Goal: Transaction & Acquisition: Book appointment/travel/reservation

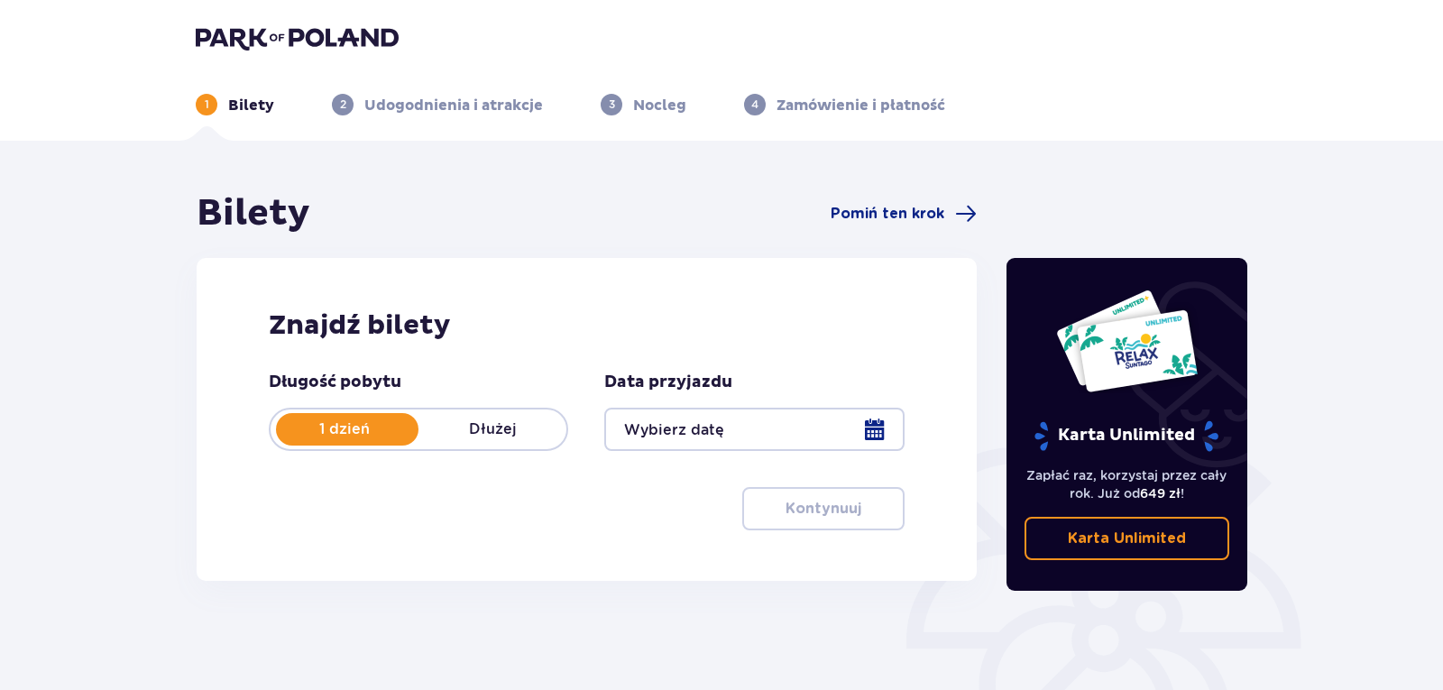
type input "[DATE]"
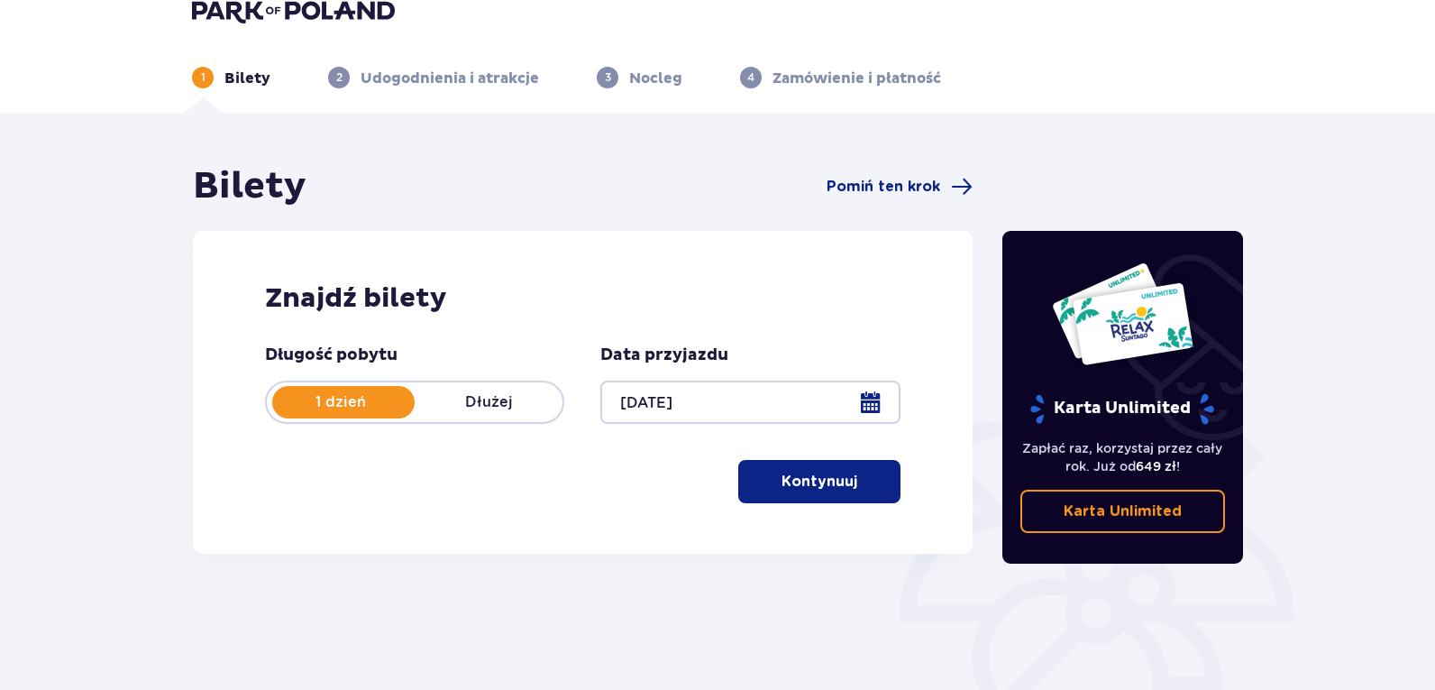
scroll to position [229, 0]
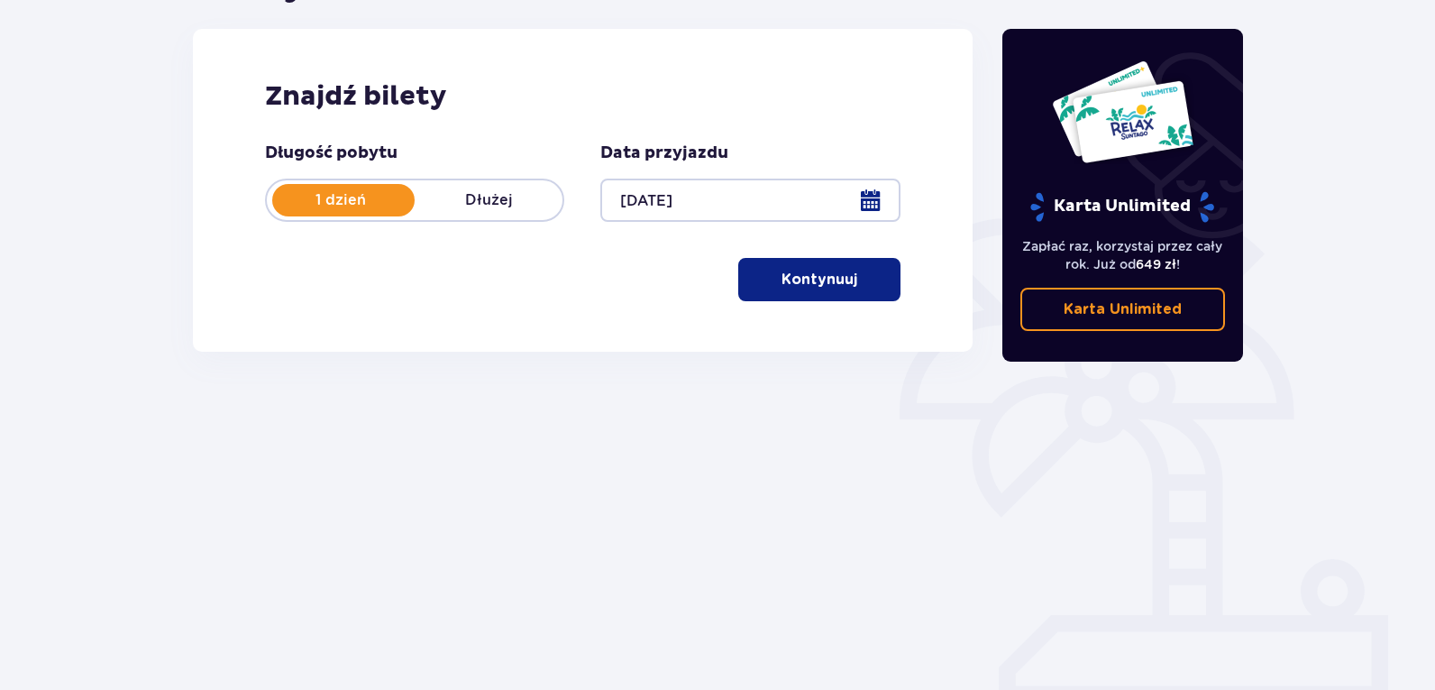
click at [850, 275] on span "button" at bounding box center [861, 280] width 22 height 22
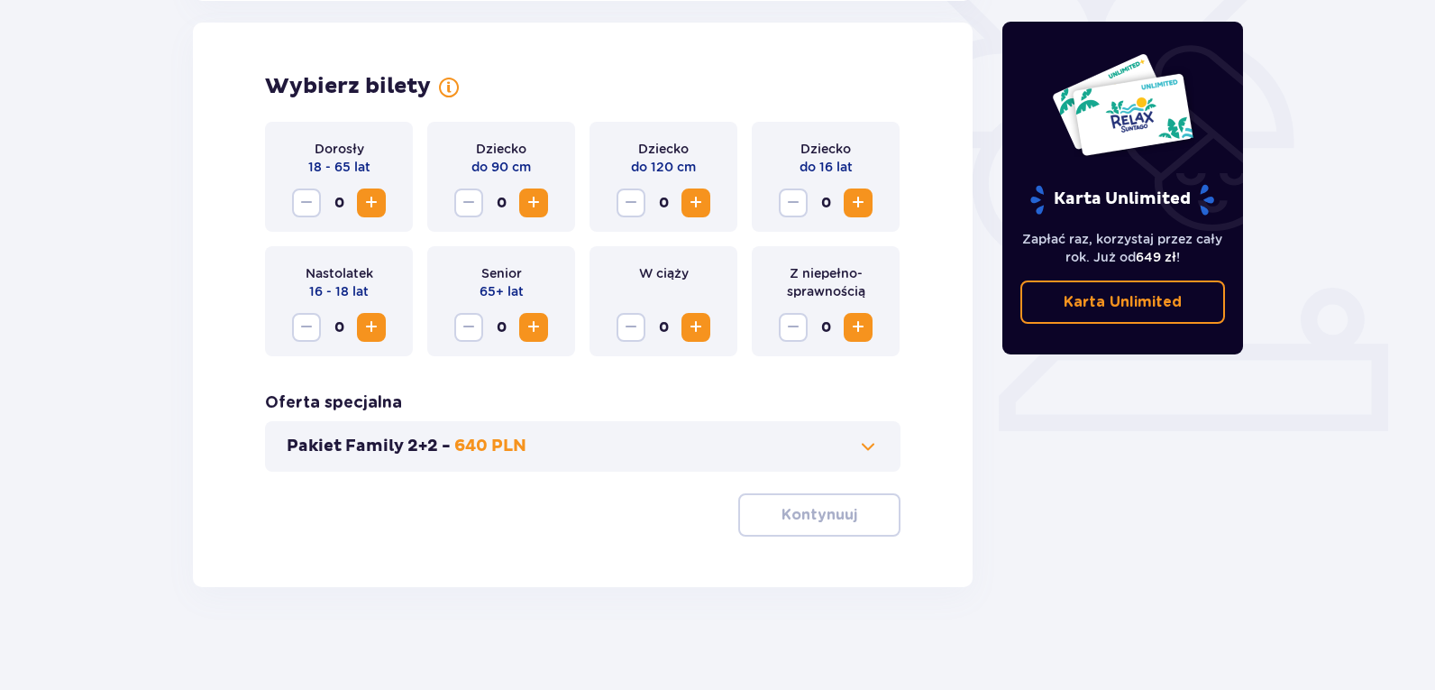
scroll to position [501, 0]
click at [365, 203] on span "Increase" at bounding box center [372, 202] width 22 height 22
click at [363, 206] on span "Increase" at bounding box center [372, 202] width 22 height 22
click at [764, 521] on button "Kontynuuj" at bounding box center [819, 513] width 162 height 43
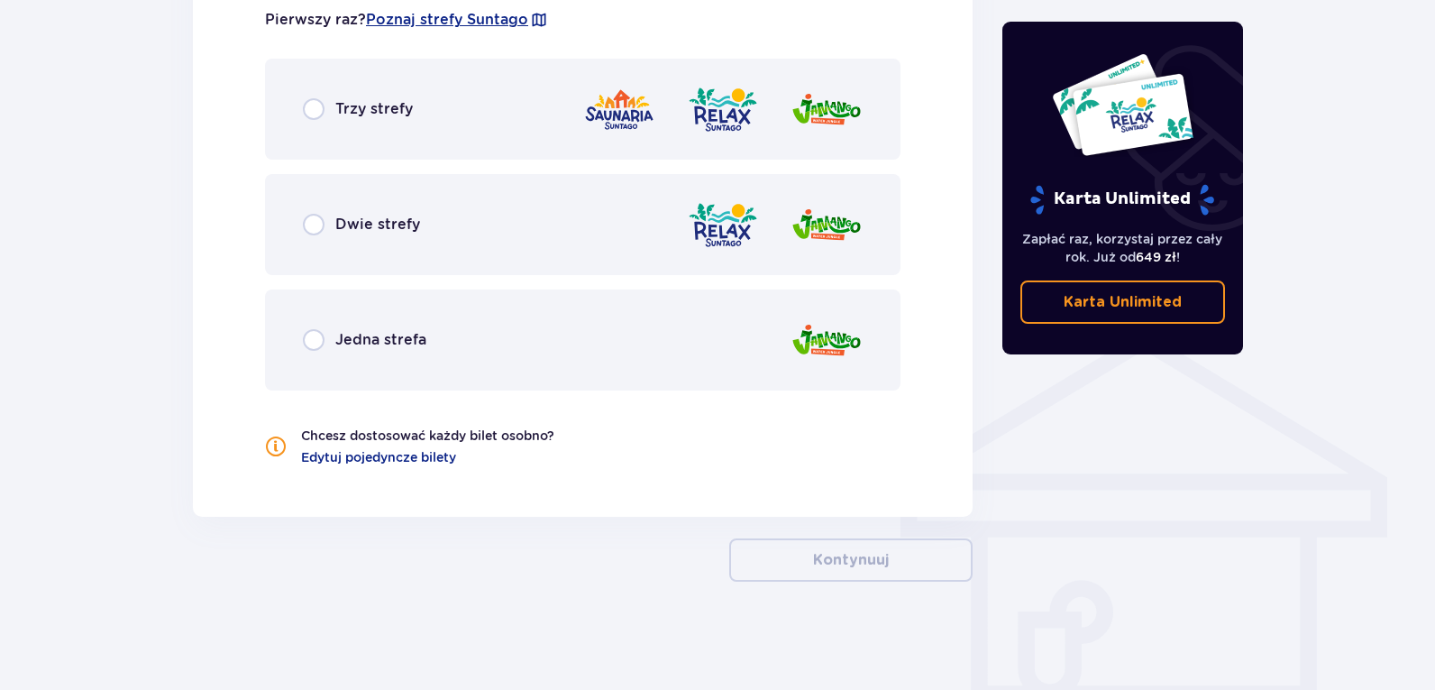
click at [338, 210] on div "Dwie strefy" at bounding box center [583, 224] width 636 height 101
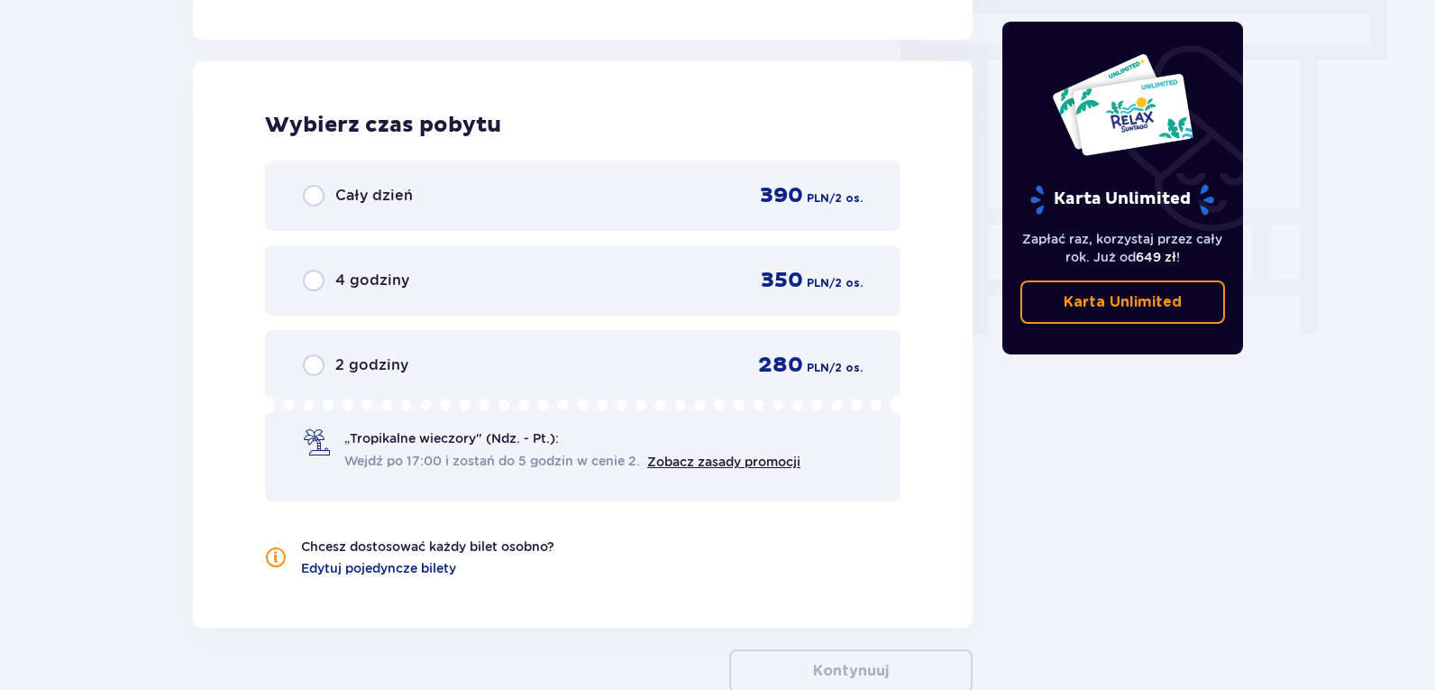
scroll to position [1628, 0]
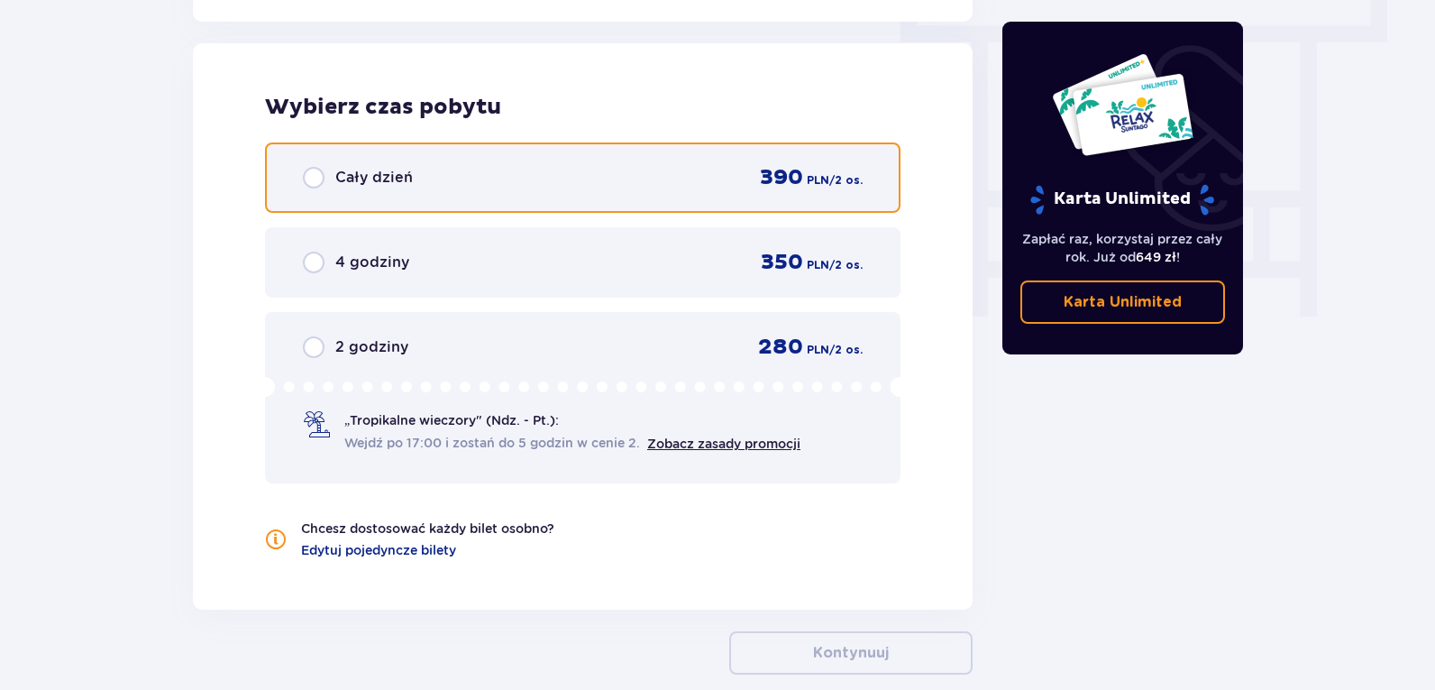
click at [320, 176] on input "radio" at bounding box center [314, 178] width 22 height 22
radio input "true"
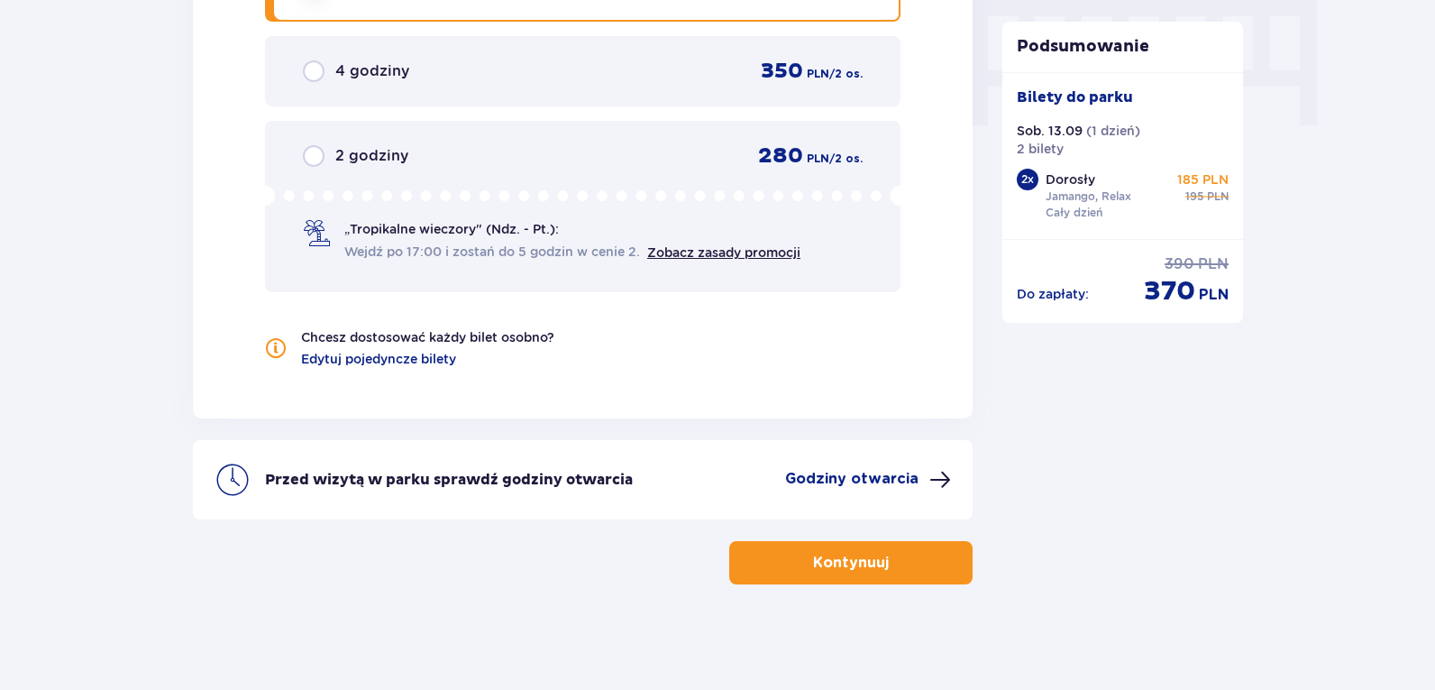
scroll to position [1822, 0]
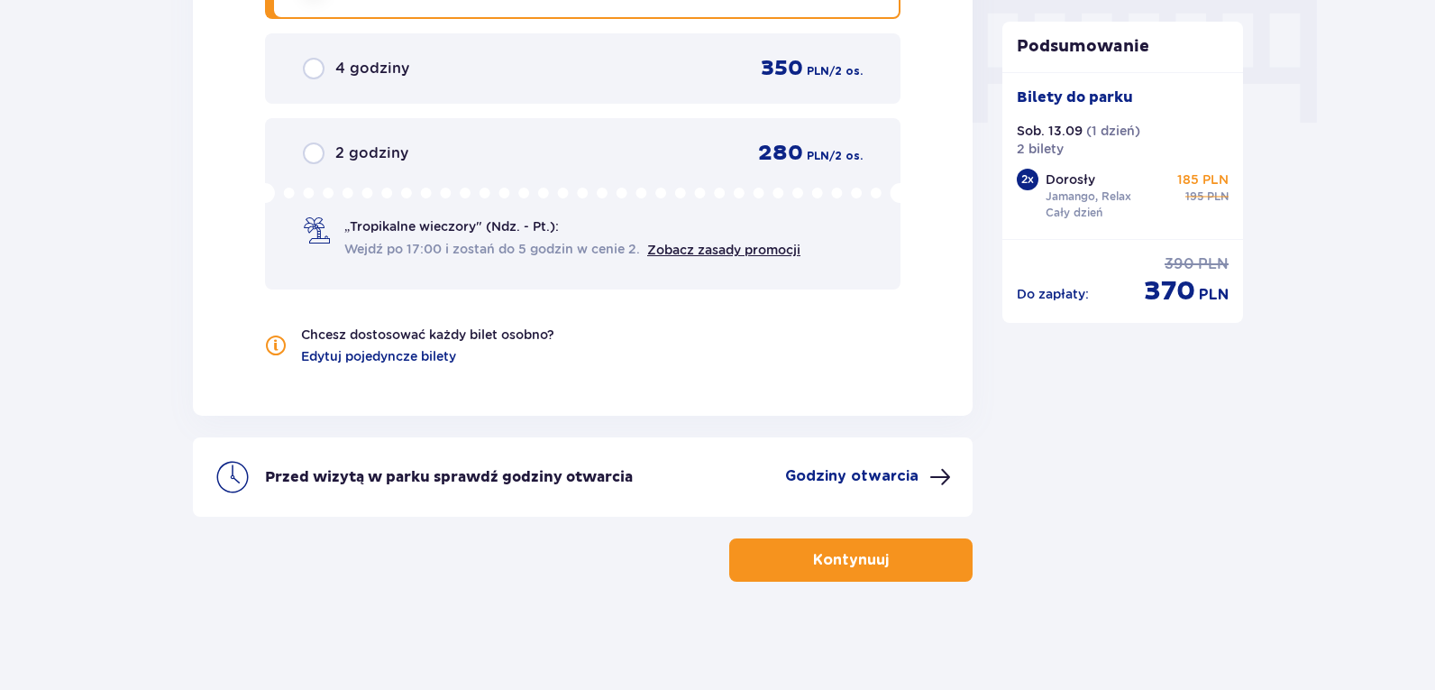
click at [828, 556] on p "Kontynuuj" at bounding box center [851, 560] width 76 height 20
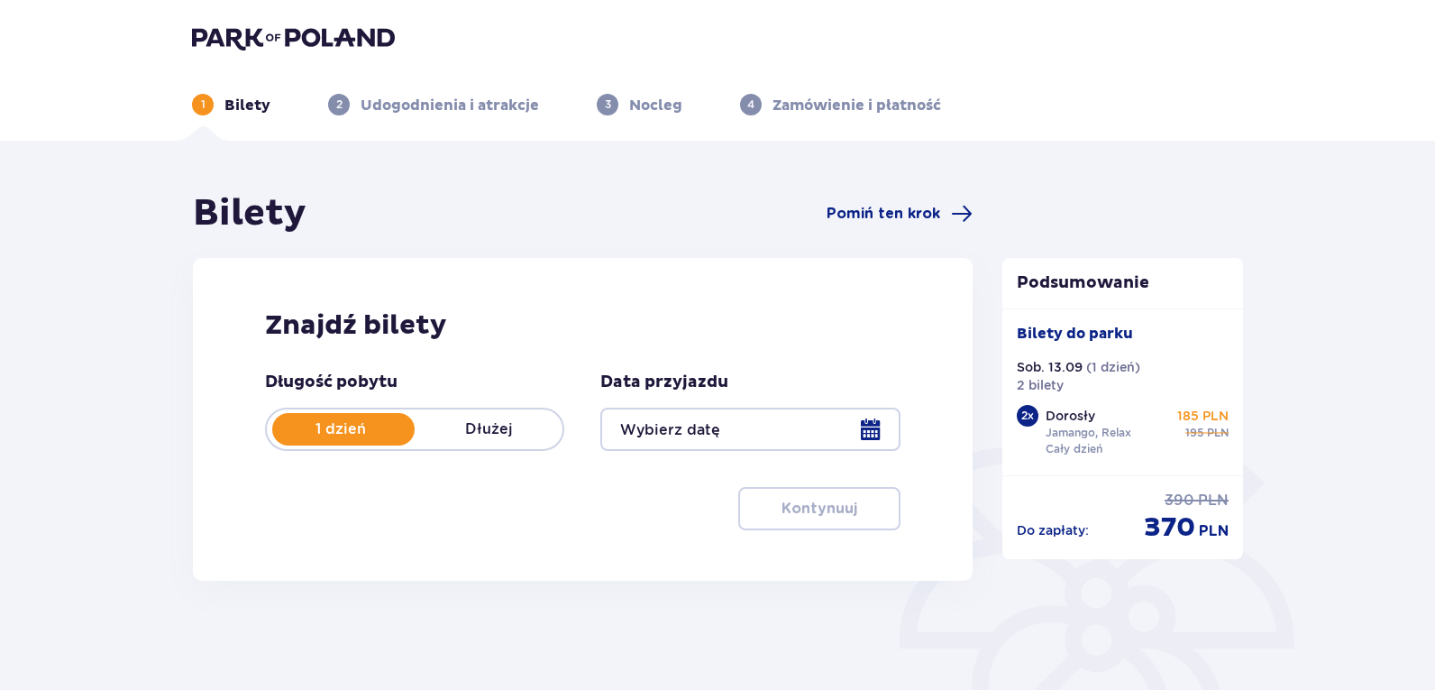
scroll to position [197, 0]
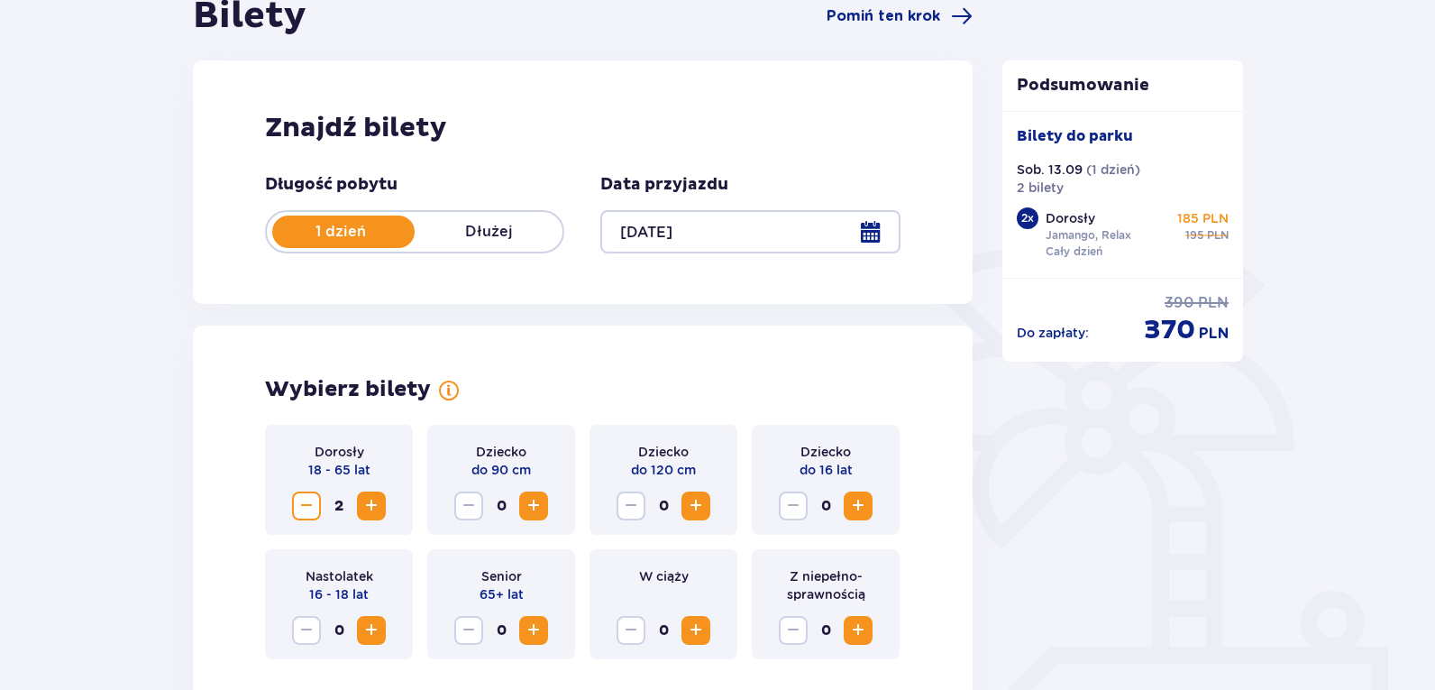
type input "13.09.25"
click at [877, 229] on div at bounding box center [749, 231] width 299 height 43
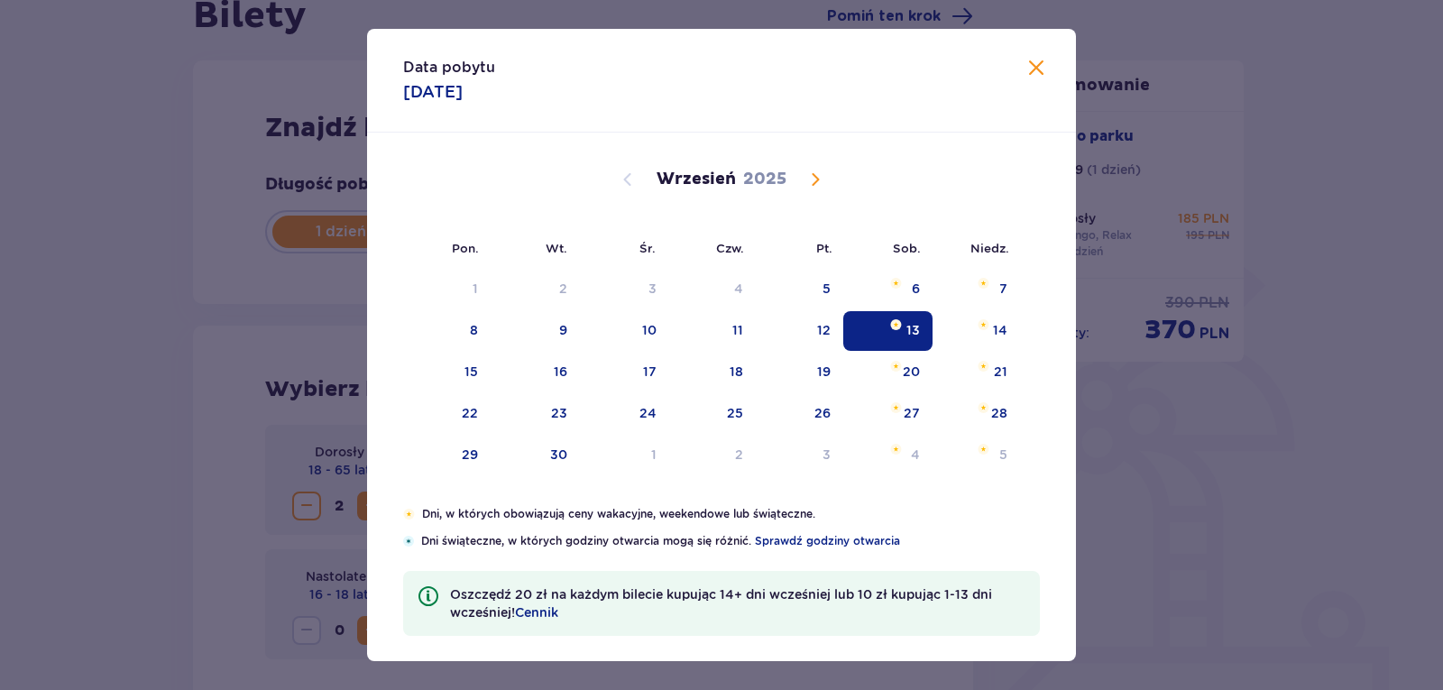
click at [1030, 65] on span at bounding box center [1036, 69] width 22 height 22
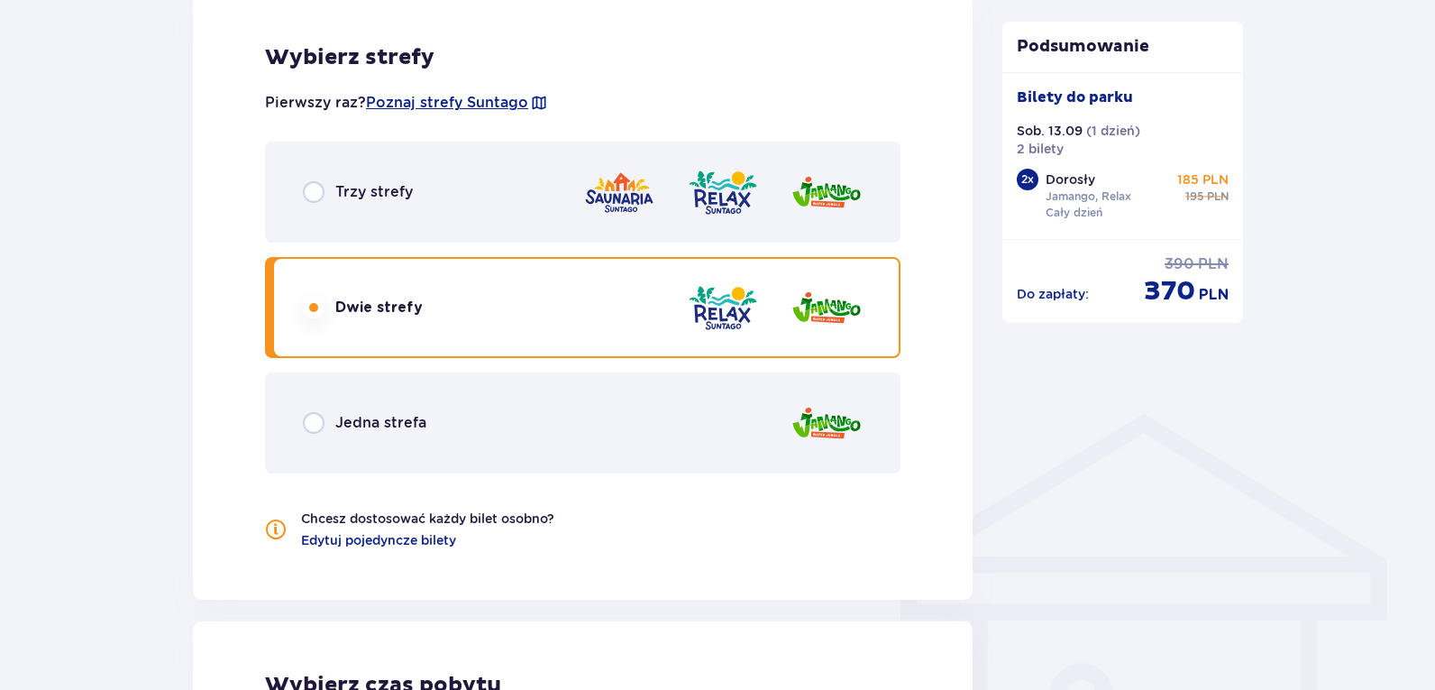
scroll to position [1099, 0]
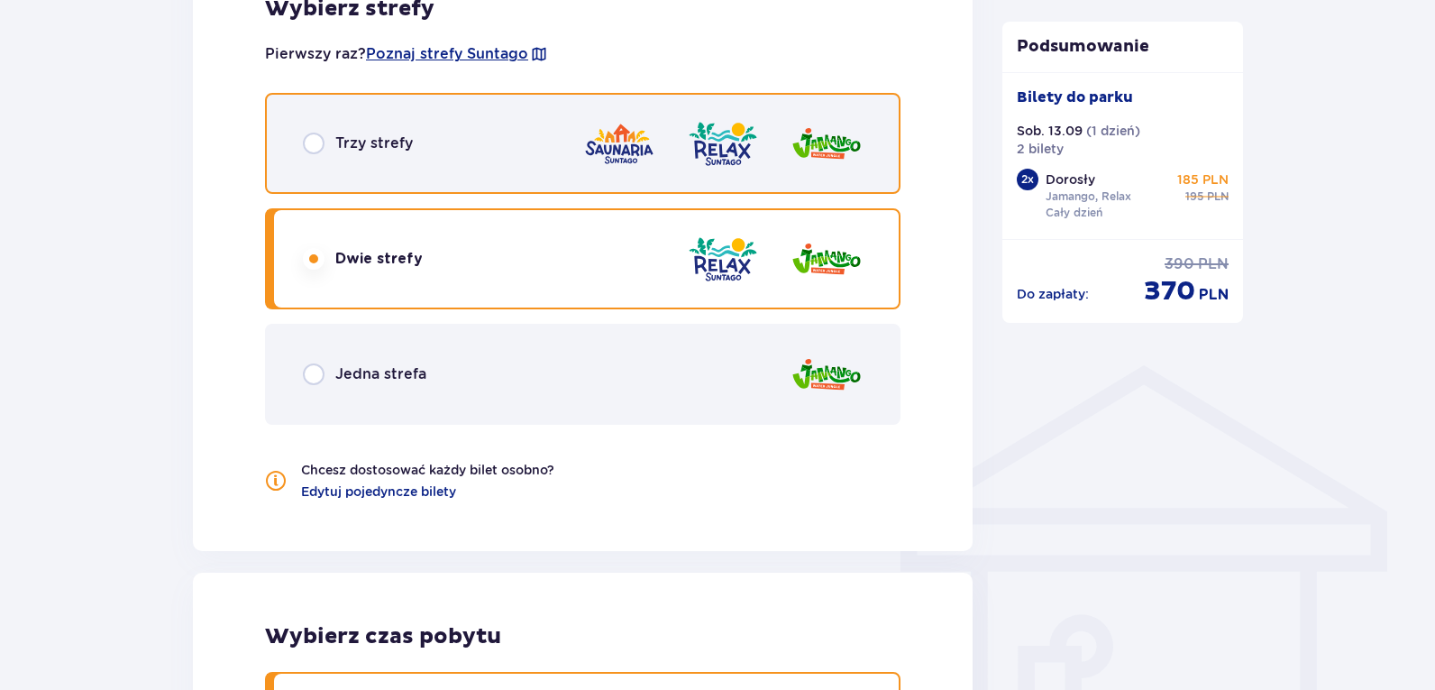
click at [317, 139] on input "radio" at bounding box center [314, 144] width 22 height 22
radio input "true"
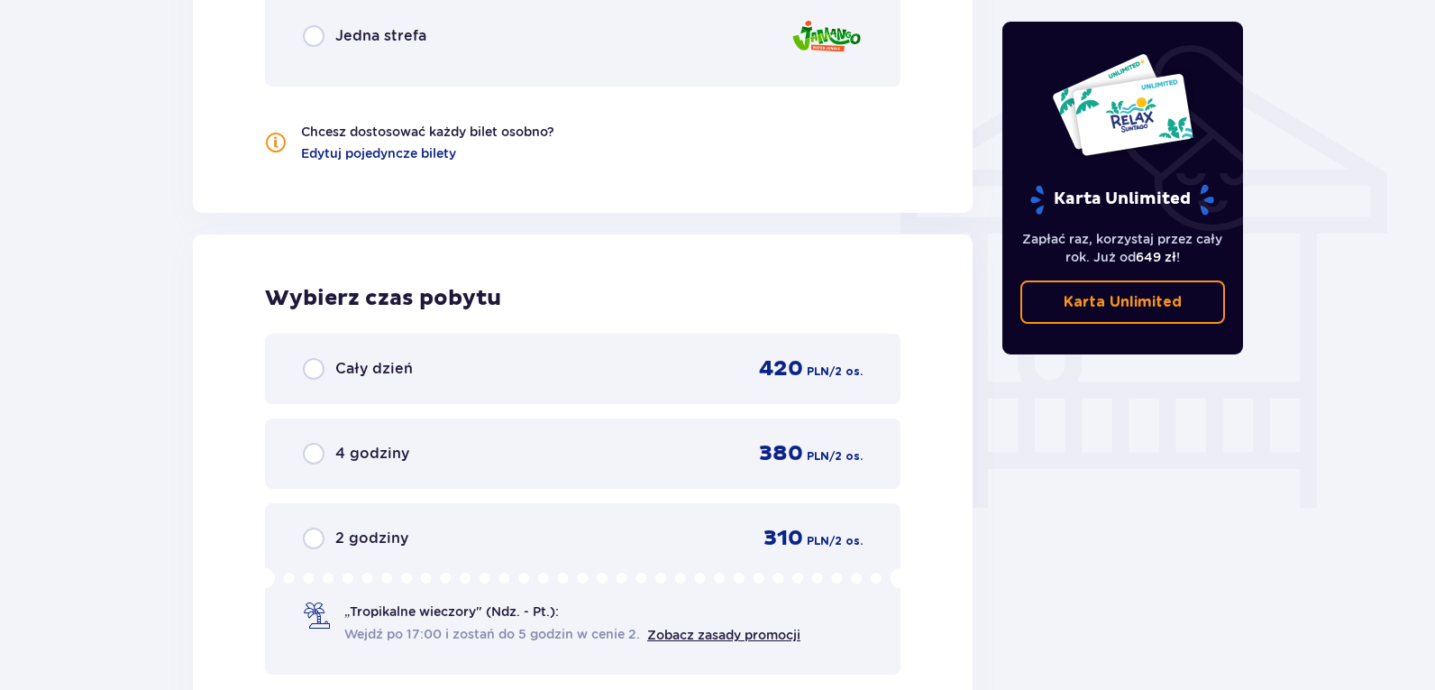
scroll to position [1448, 0]
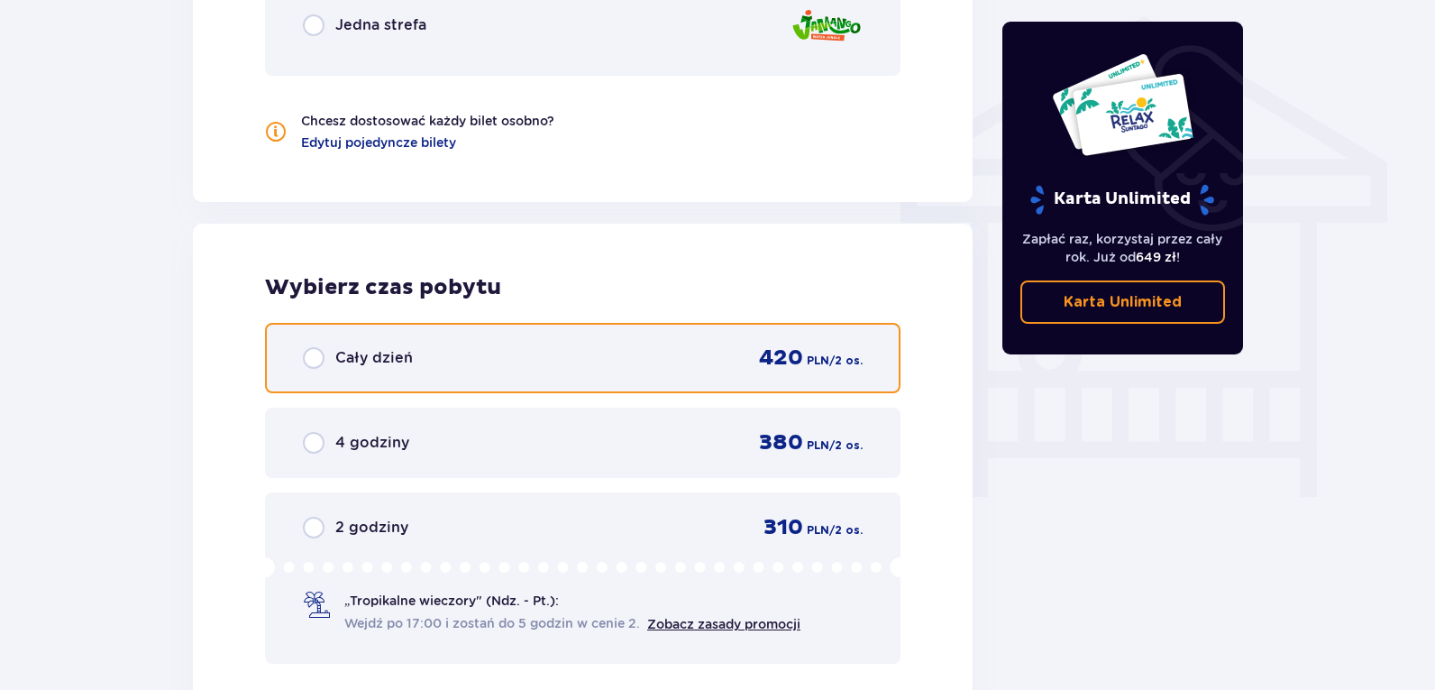
click at [314, 362] on input "radio" at bounding box center [314, 358] width 22 height 22
radio input "true"
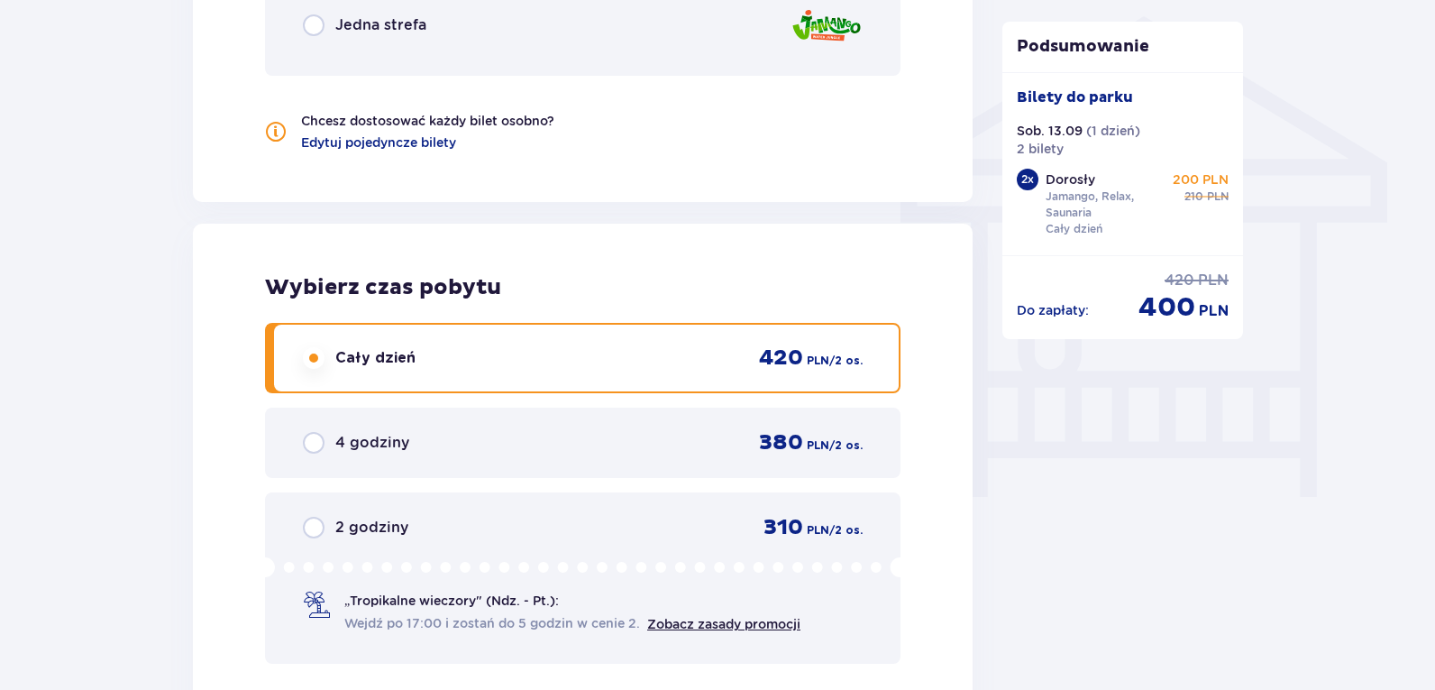
scroll to position [1822, 0]
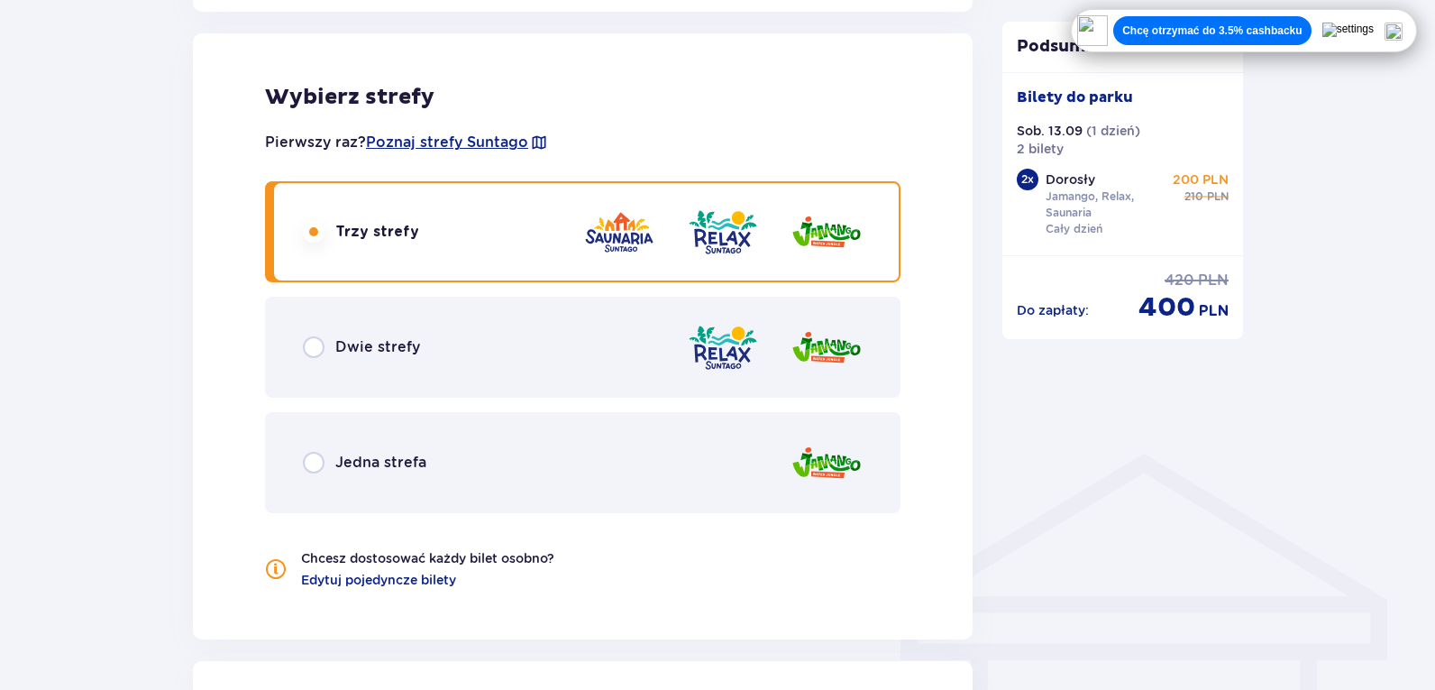
click at [493, 359] on div "Dwie strefy" at bounding box center [583, 347] width 636 height 101
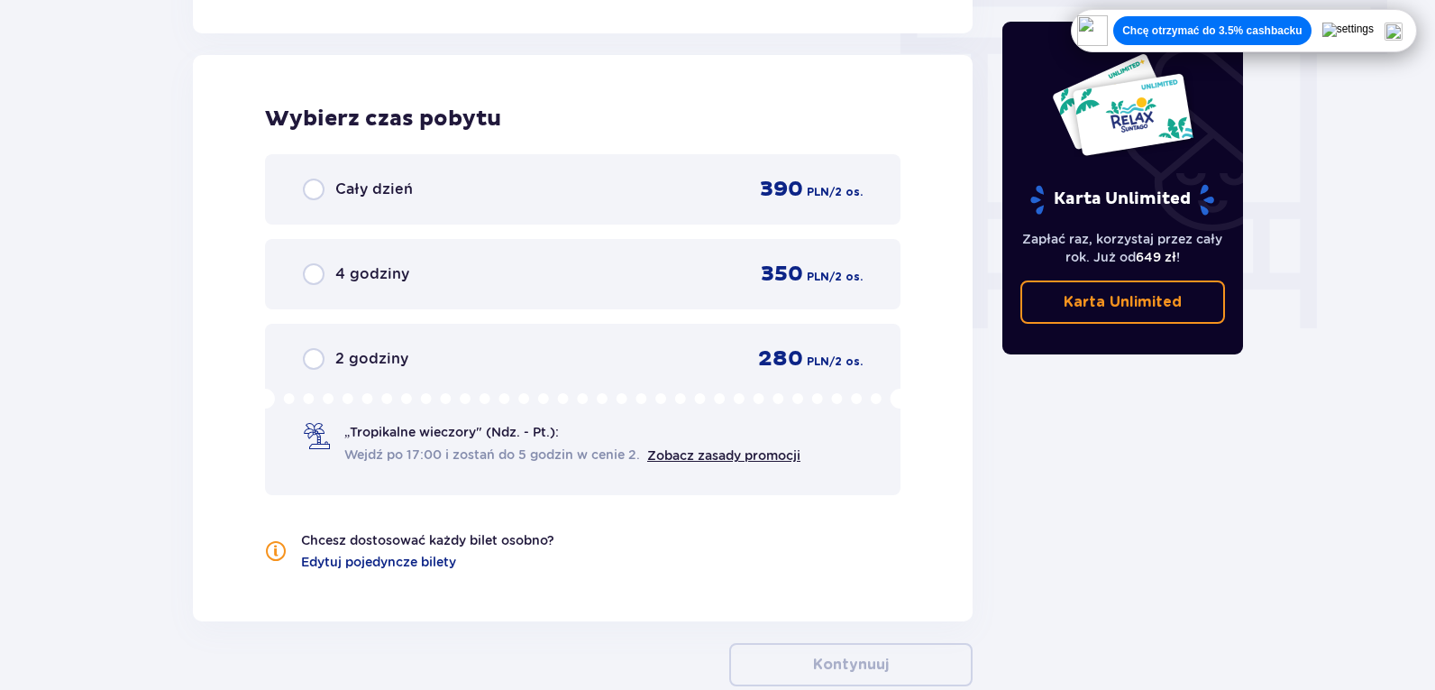
scroll to position [1628, 0]
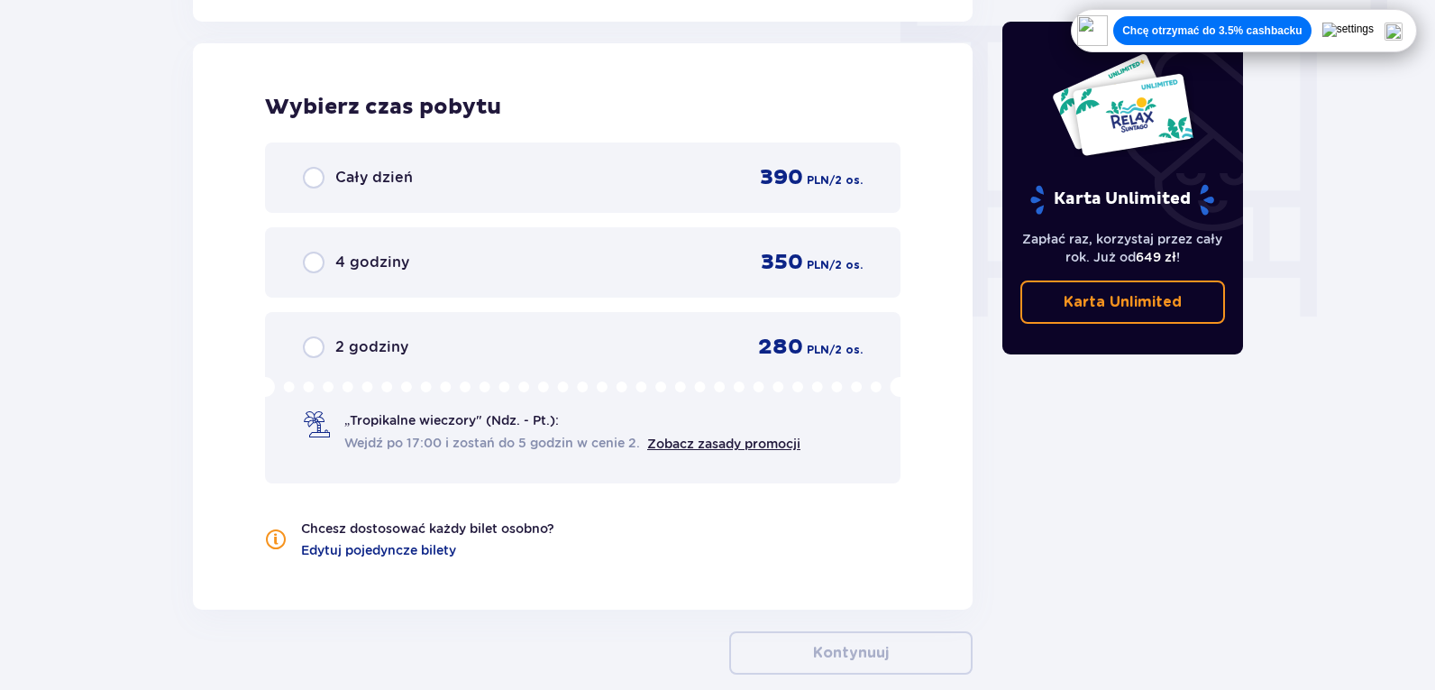
click at [552, 172] on div "Cały dzień 390 PLN / 2 os." at bounding box center [583, 177] width 560 height 27
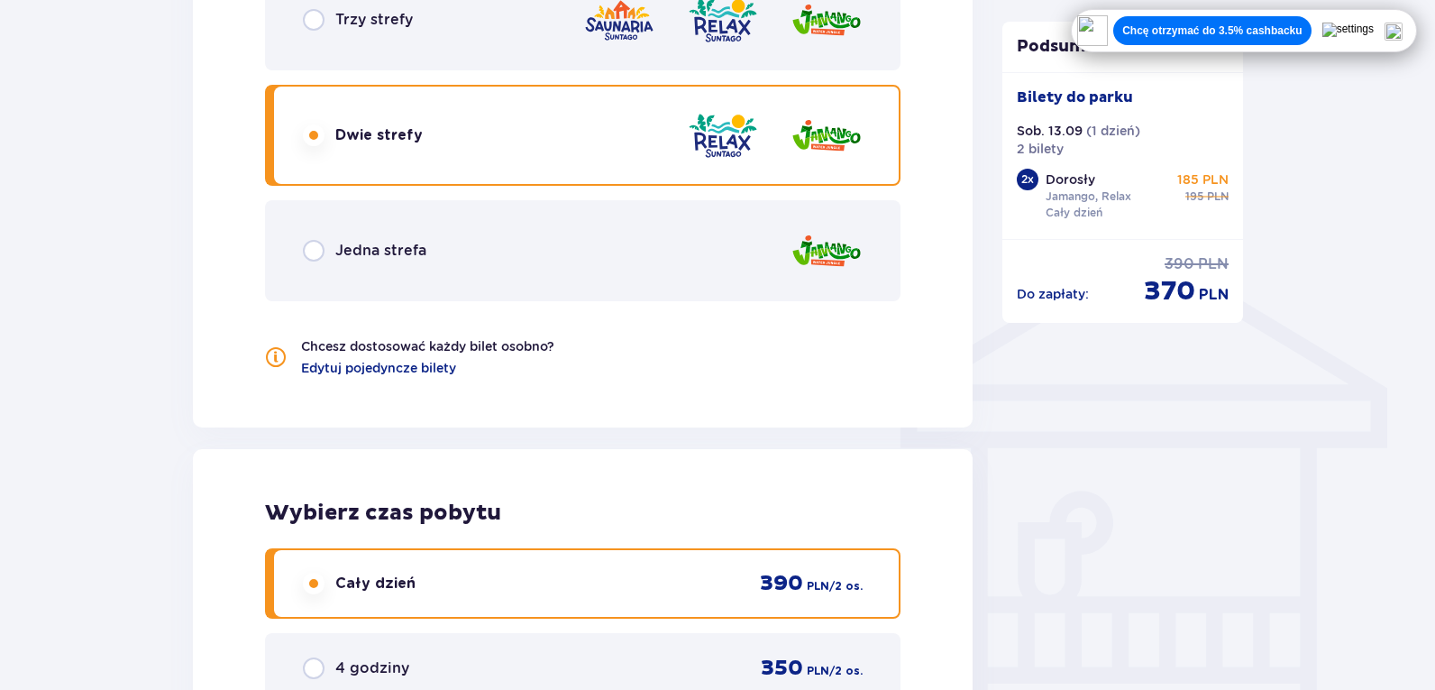
scroll to position [1191, 0]
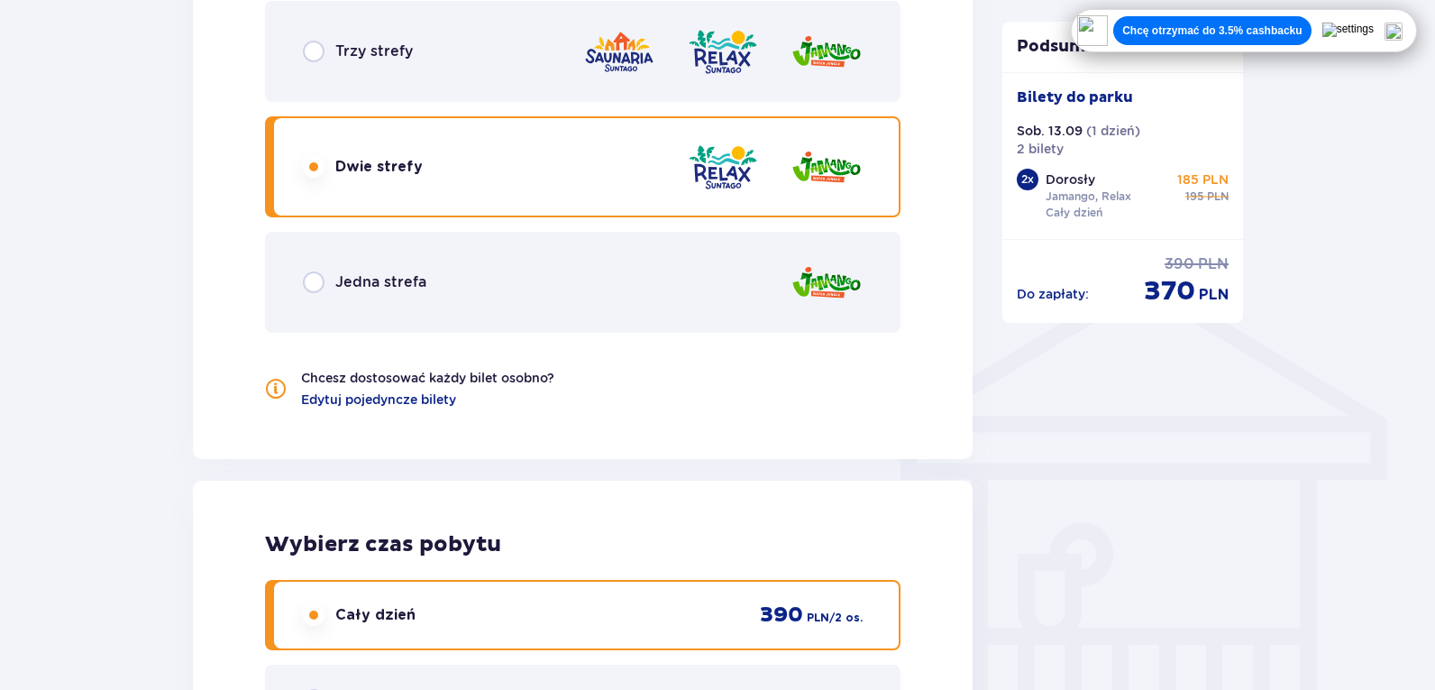
click at [1403, 29] on img at bounding box center [1394, 32] width 18 height 18
click at [1403, 27] on img at bounding box center [1394, 32] width 18 height 18
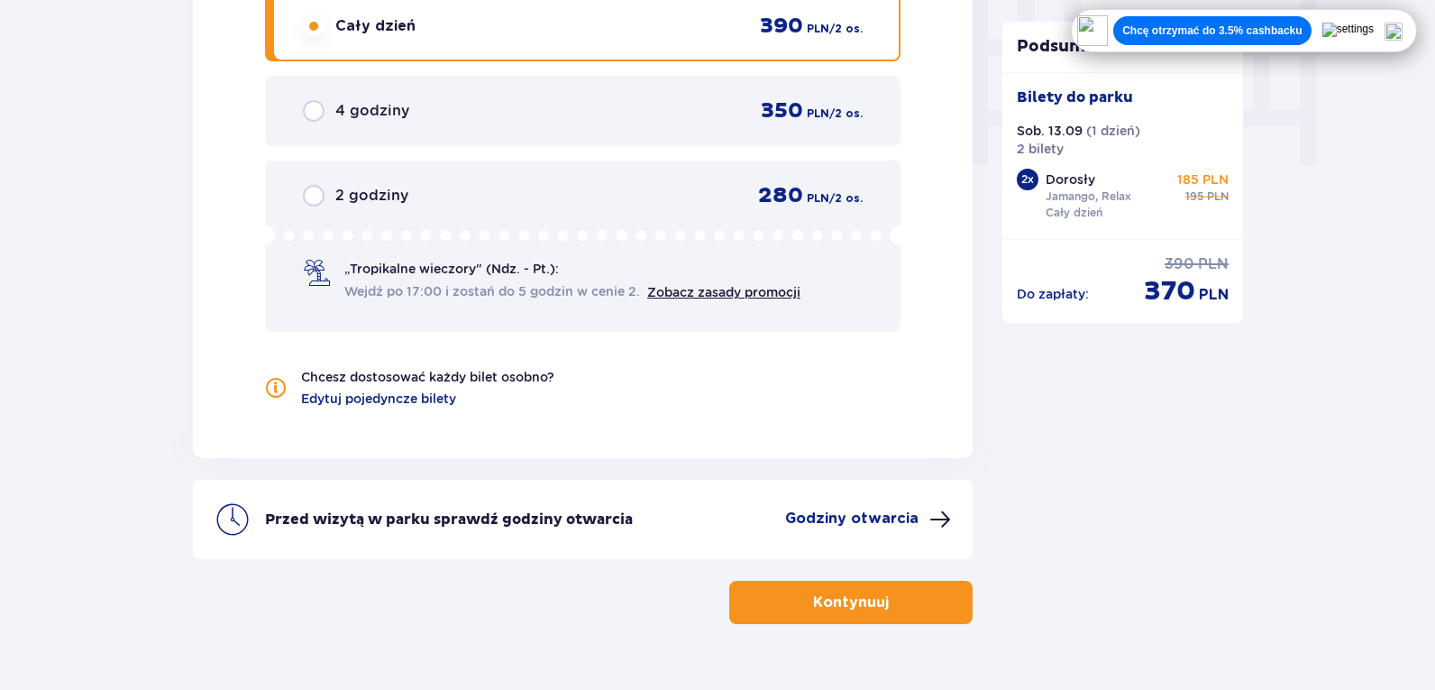
scroll to position [1822, 0]
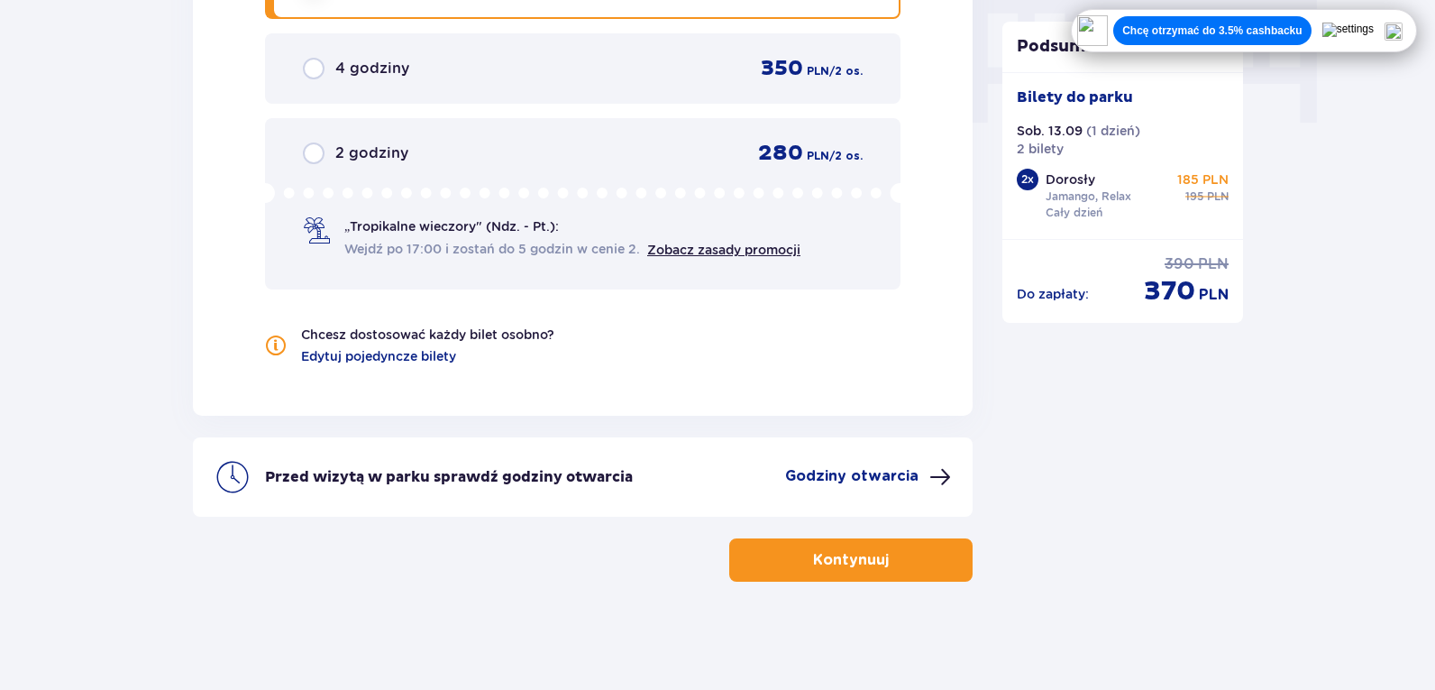
click at [584, 243] on span "Wejdź po 17:00 i zostań do 5 godzin w cenie 2." at bounding box center [492, 249] width 296 height 18
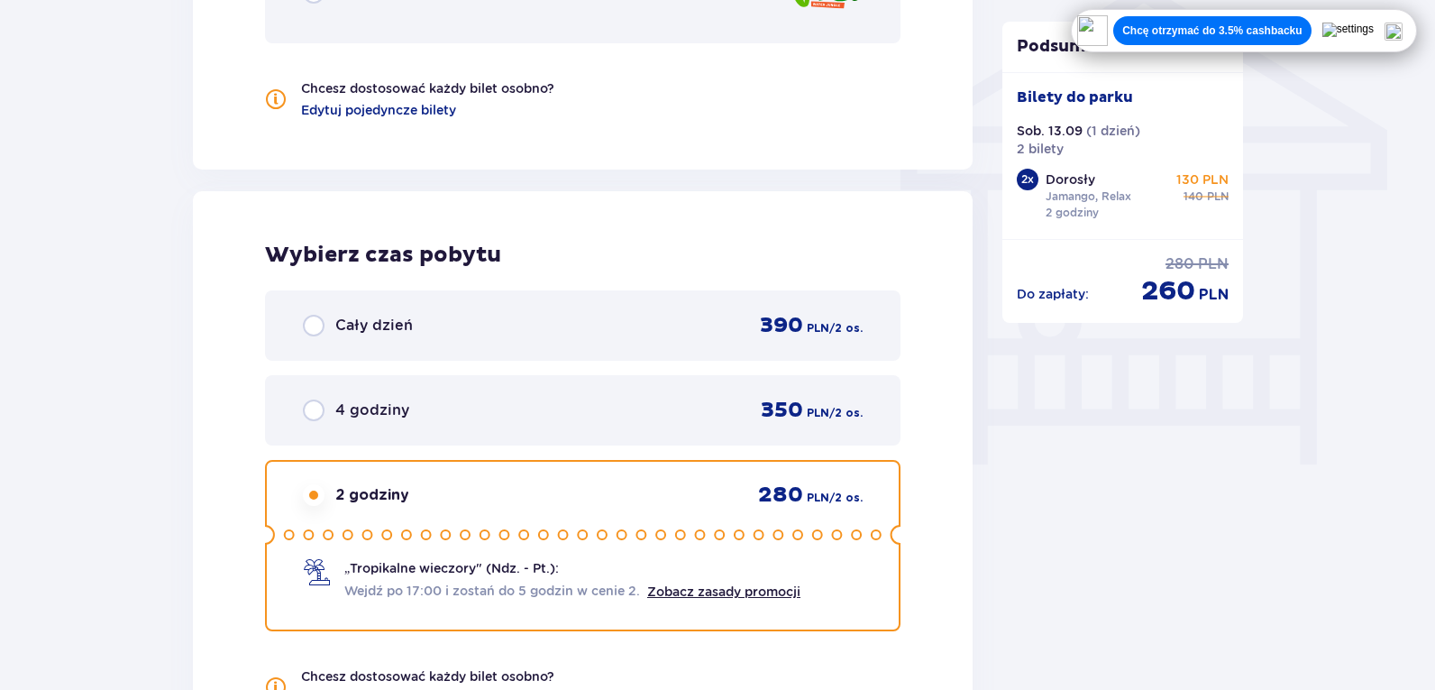
scroll to position [1461, 0]
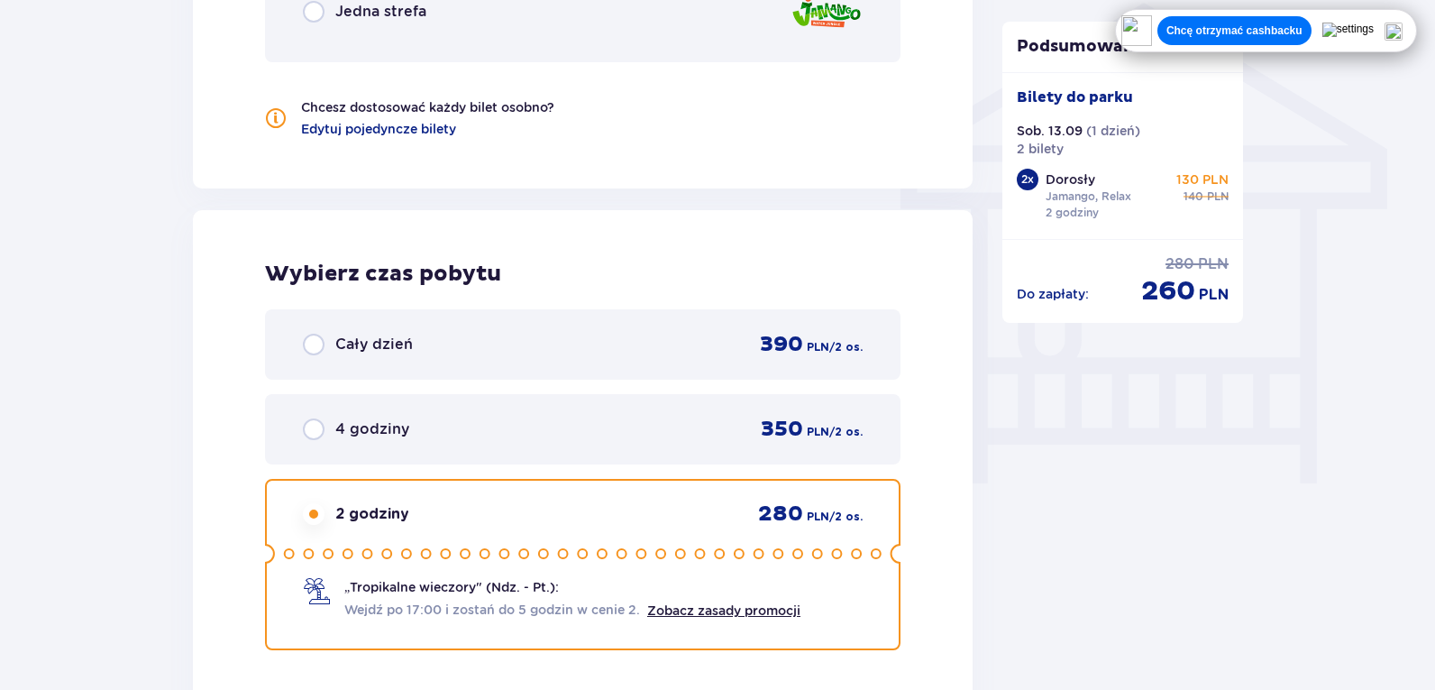
click at [498, 361] on div "Cały dzień 390 PLN / 2 os." at bounding box center [583, 344] width 636 height 70
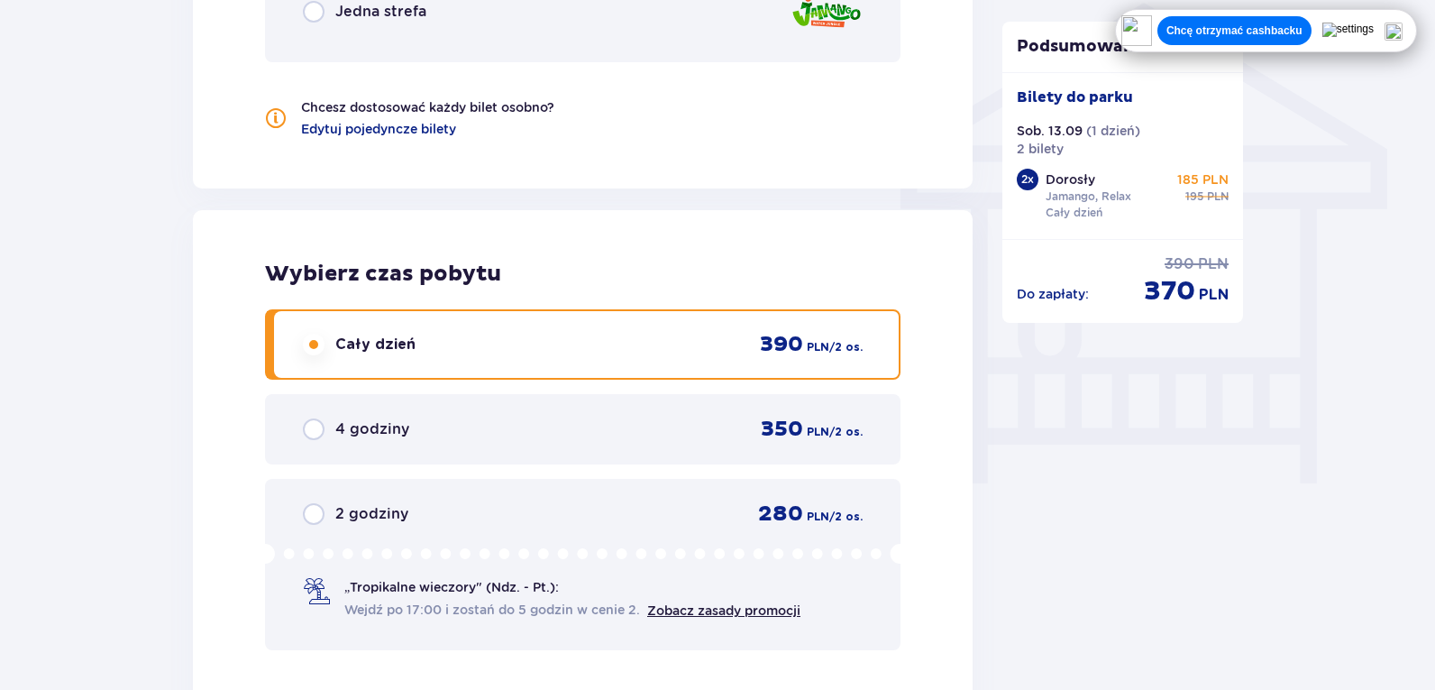
scroll to position [1552, 0]
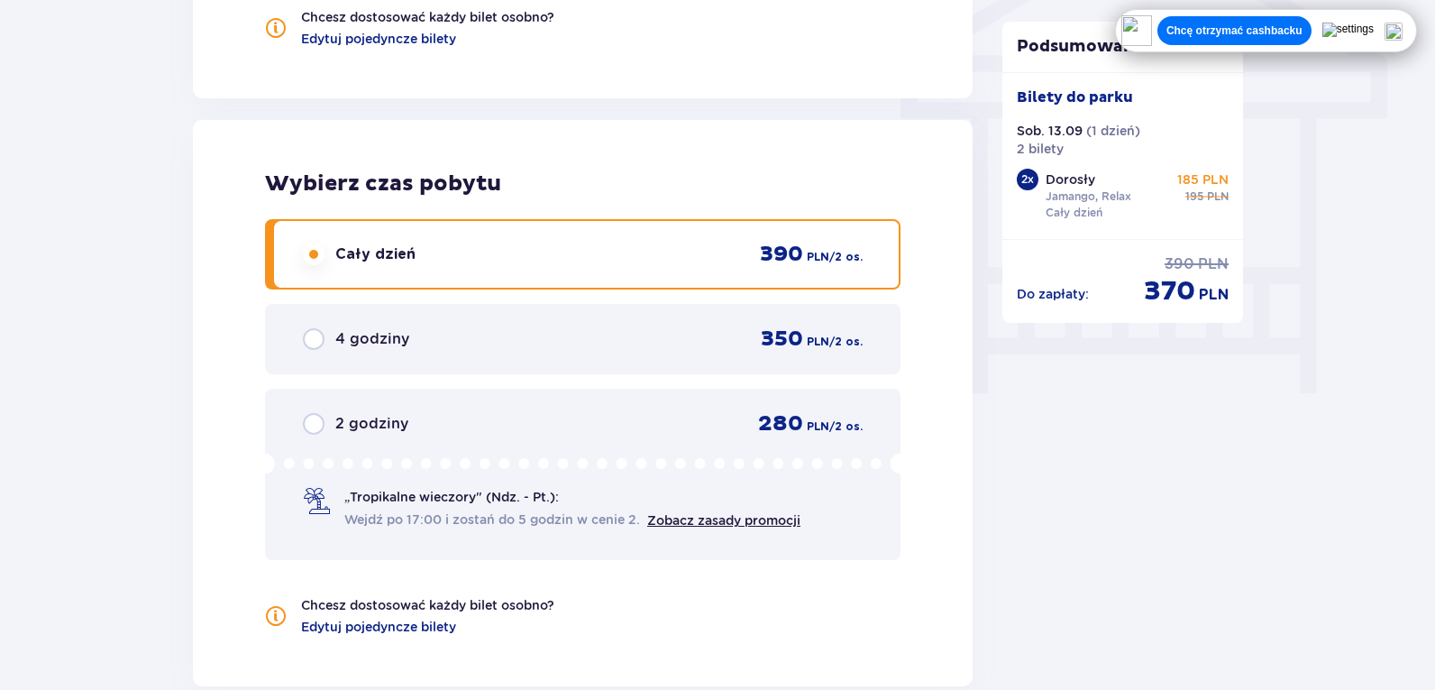
click at [1410, 26] on div "Chcę otrzymać cashbacku" at bounding box center [1266, 30] width 289 height 31
click at [1397, 32] on img at bounding box center [1394, 32] width 18 height 18
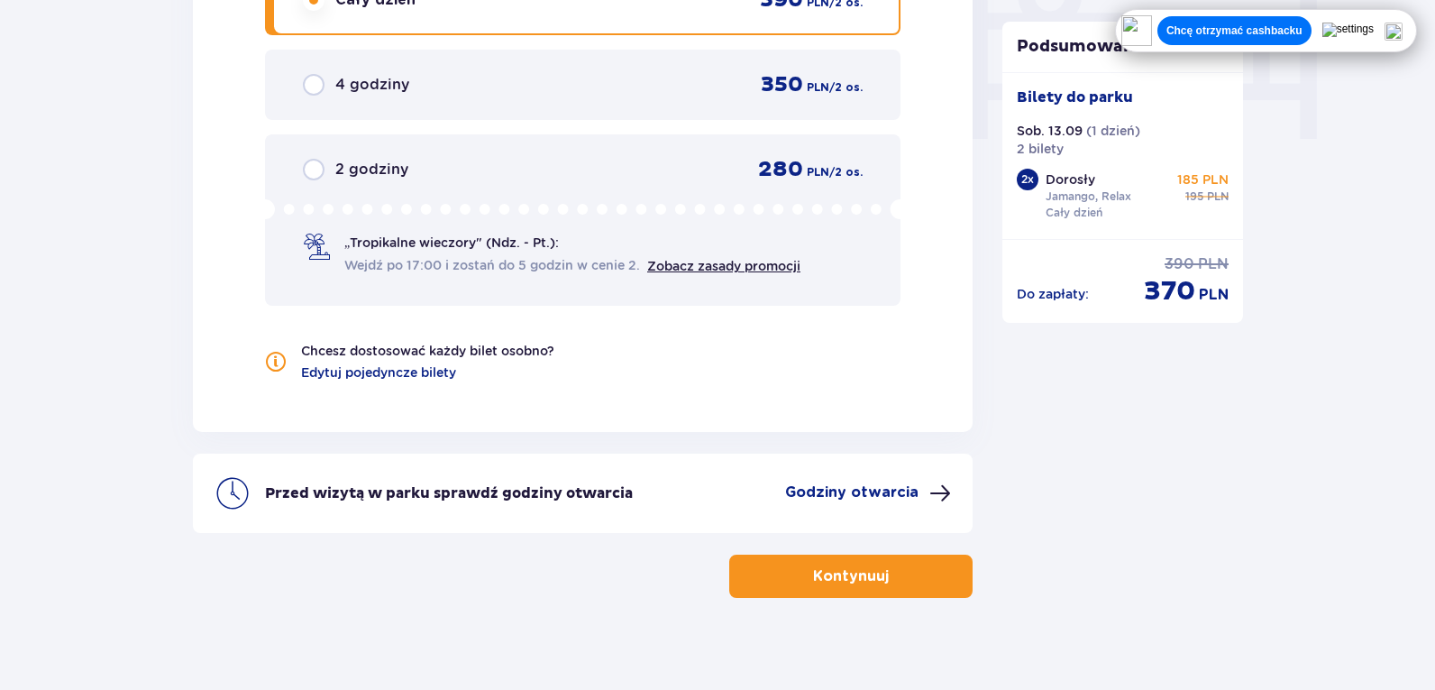
scroll to position [1822, 0]
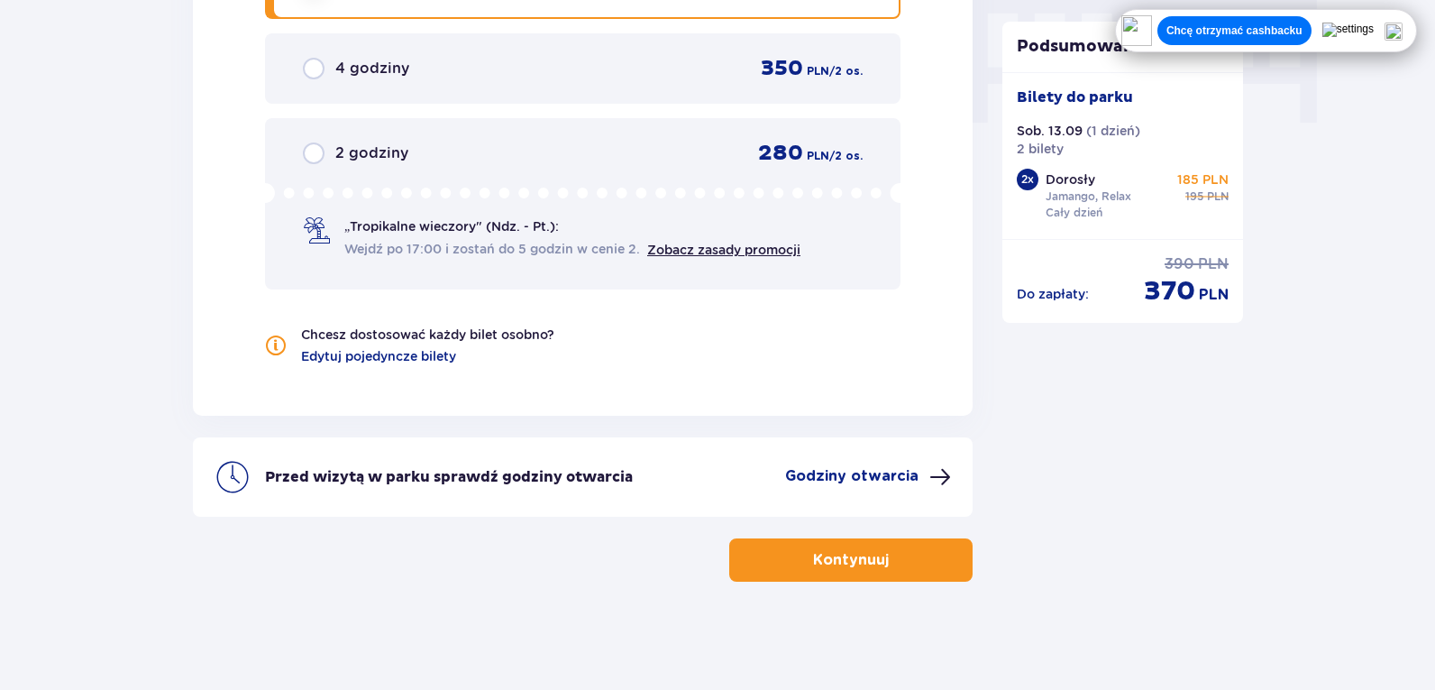
click at [772, 557] on button "Kontynuuj" at bounding box center [850, 559] width 243 height 43
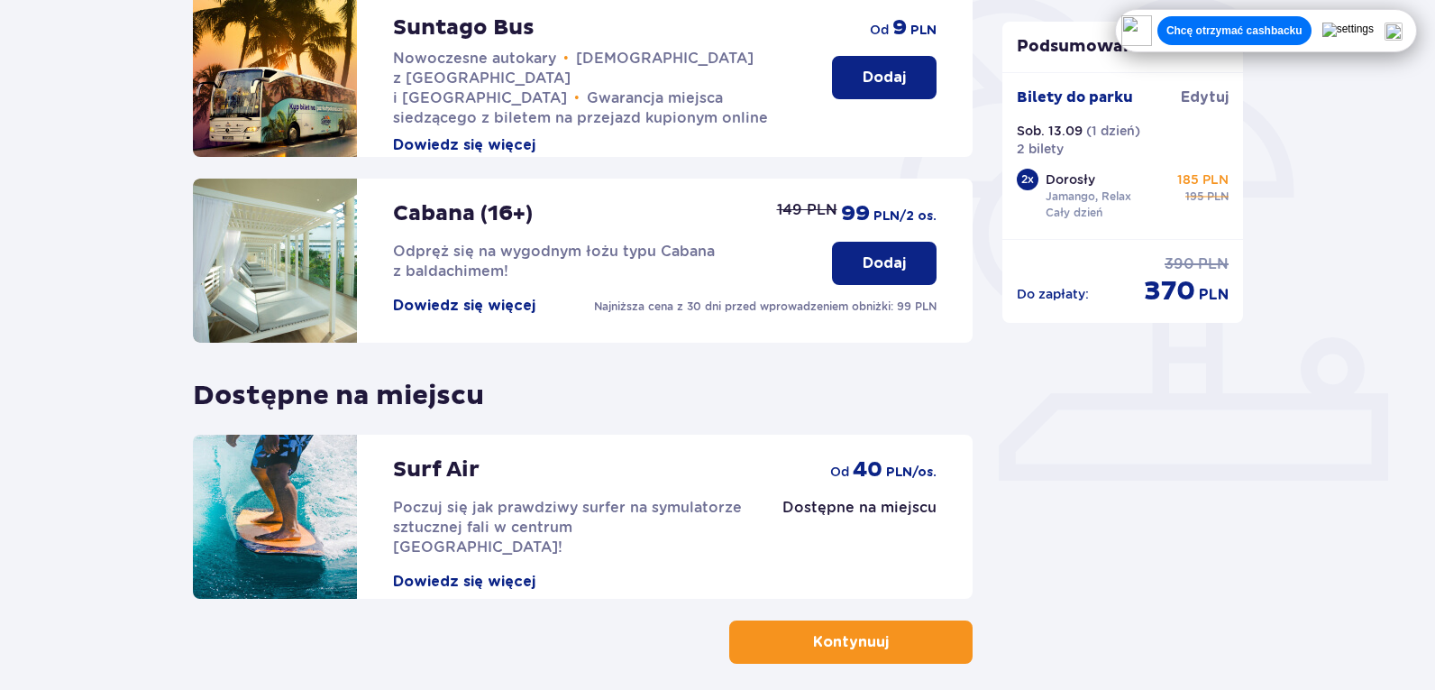
scroll to position [533, 0]
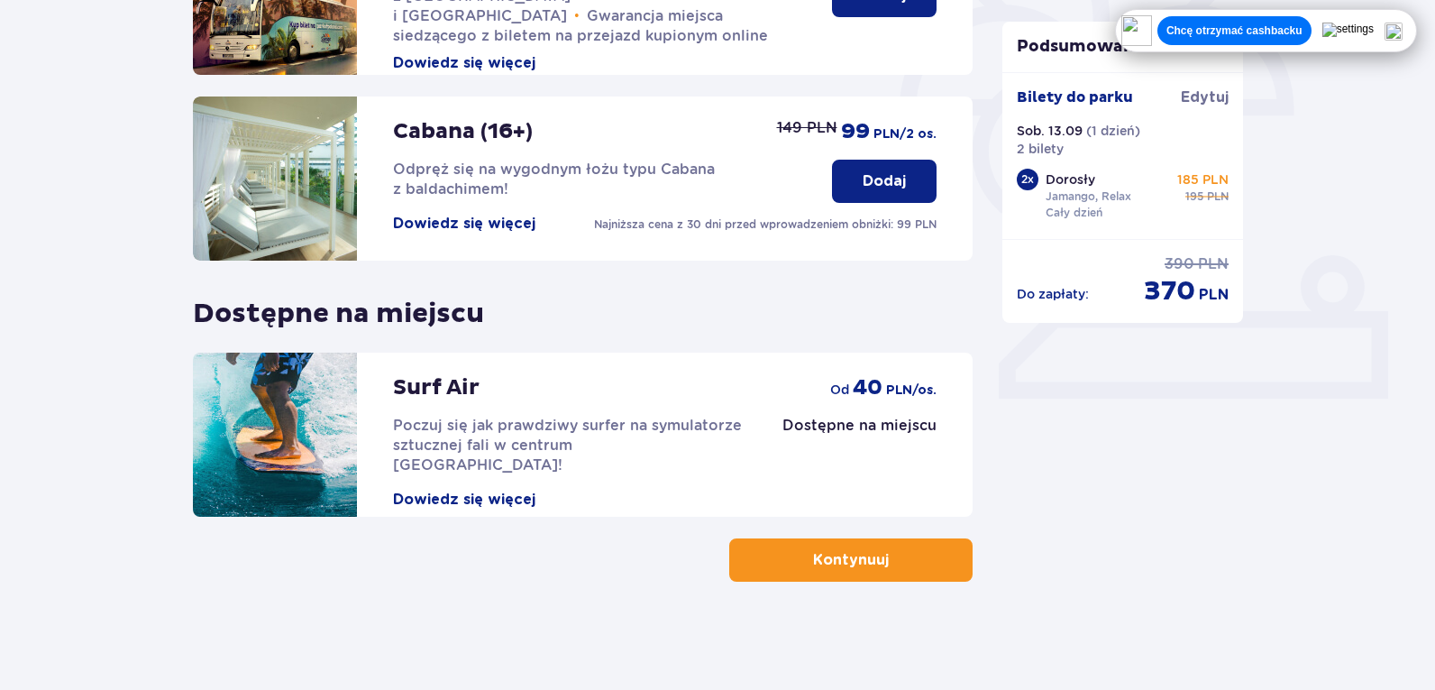
click at [898, 536] on div "Udogodnienia i atrakcje Pomiń ten krok Promocja online Wellness & SPA (16+) Zre…" at bounding box center [583, 119] width 780 height 923
click at [893, 554] on span "button" at bounding box center [893, 560] width 22 height 22
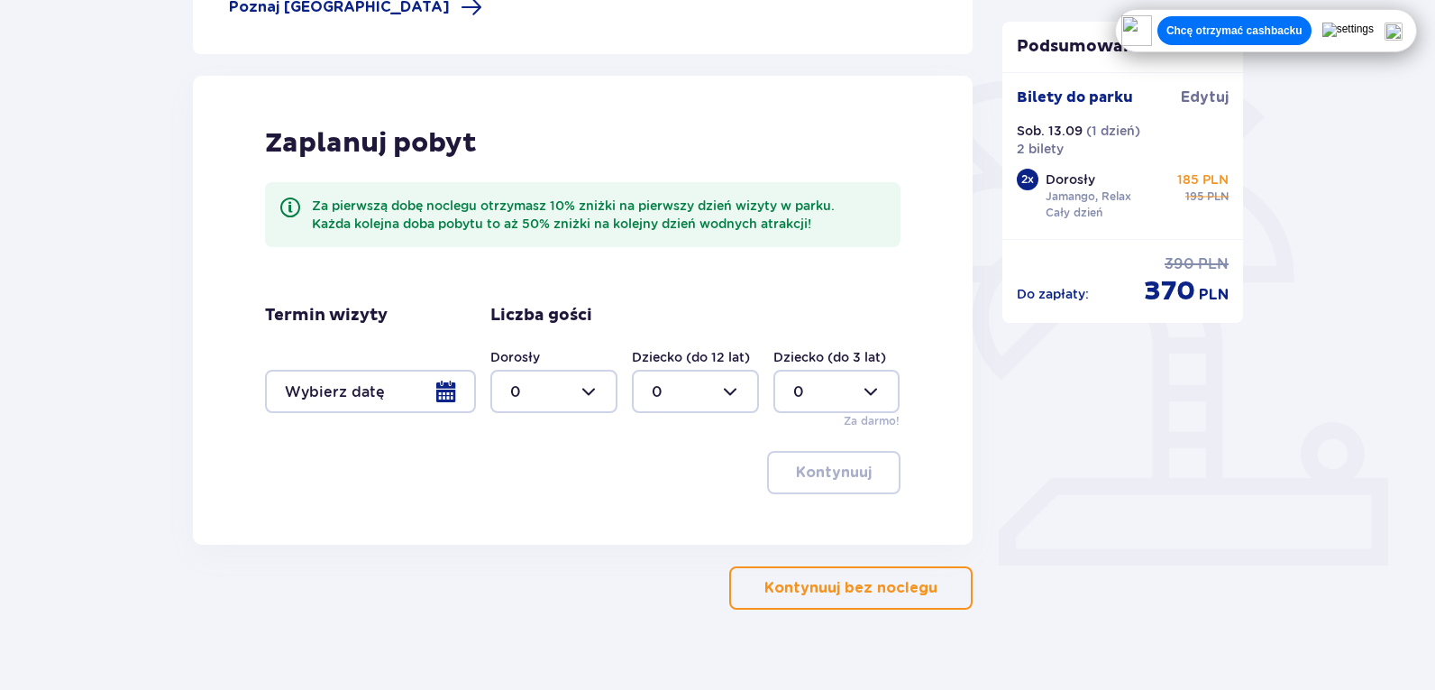
scroll to position [394, 0]
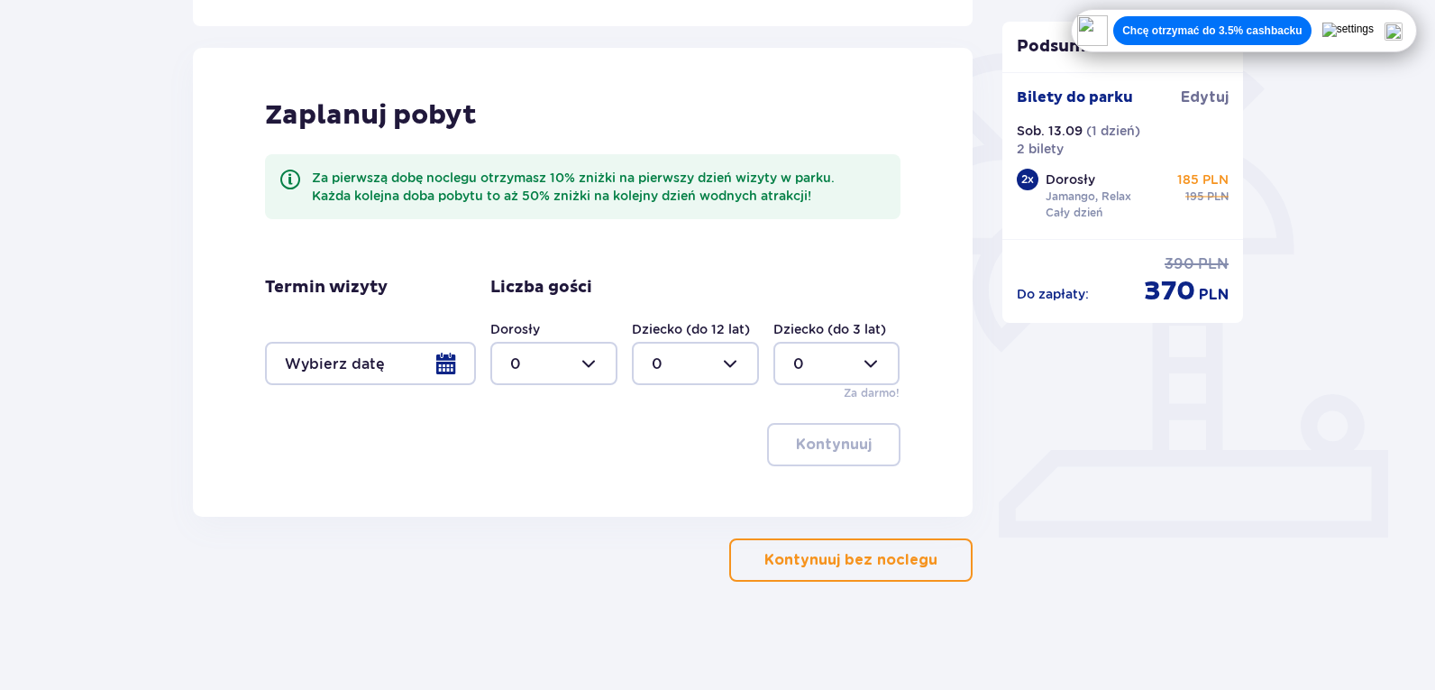
click at [446, 344] on div at bounding box center [370, 363] width 211 height 43
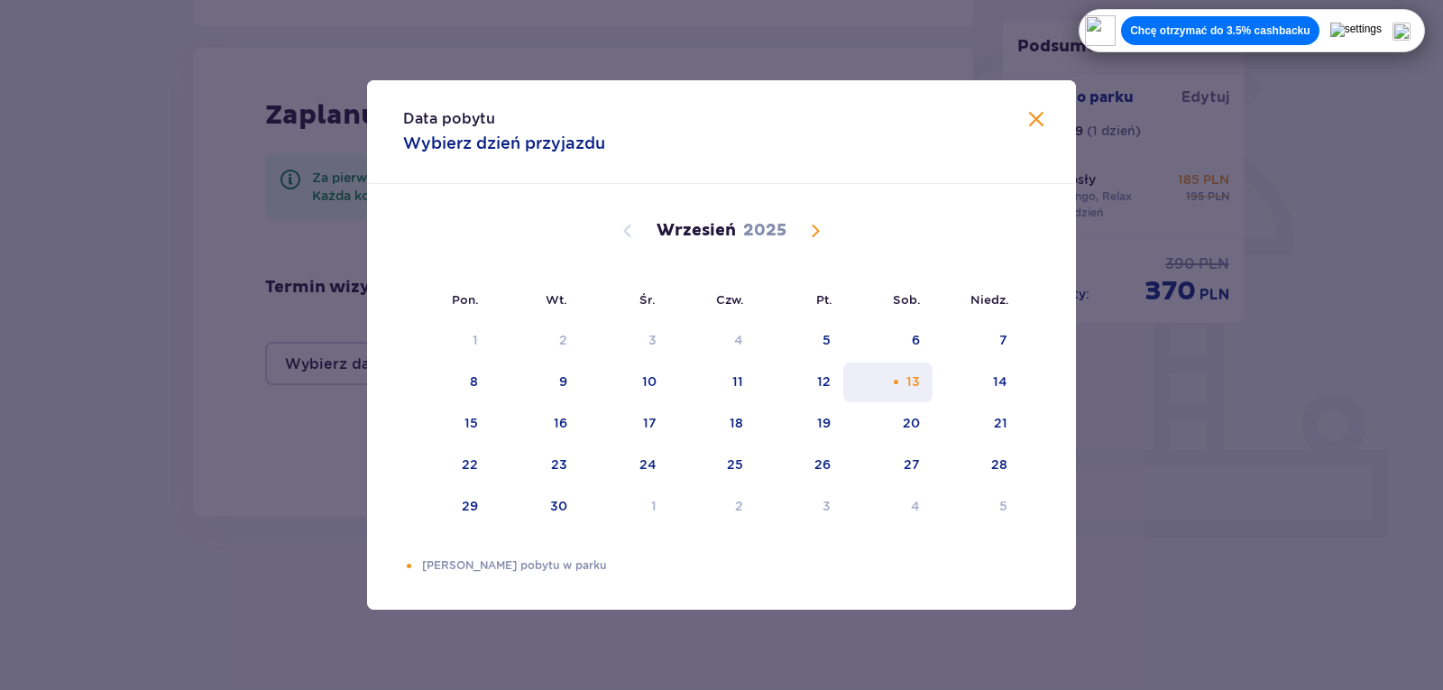
click at [898, 373] on div "13" at bounding box center [887, 382] width 89 height 40
click at [969, 367] on div "14" at bounding box center [975, 382] width 87 height 40
type input "13.09.25 - 14.09.25"
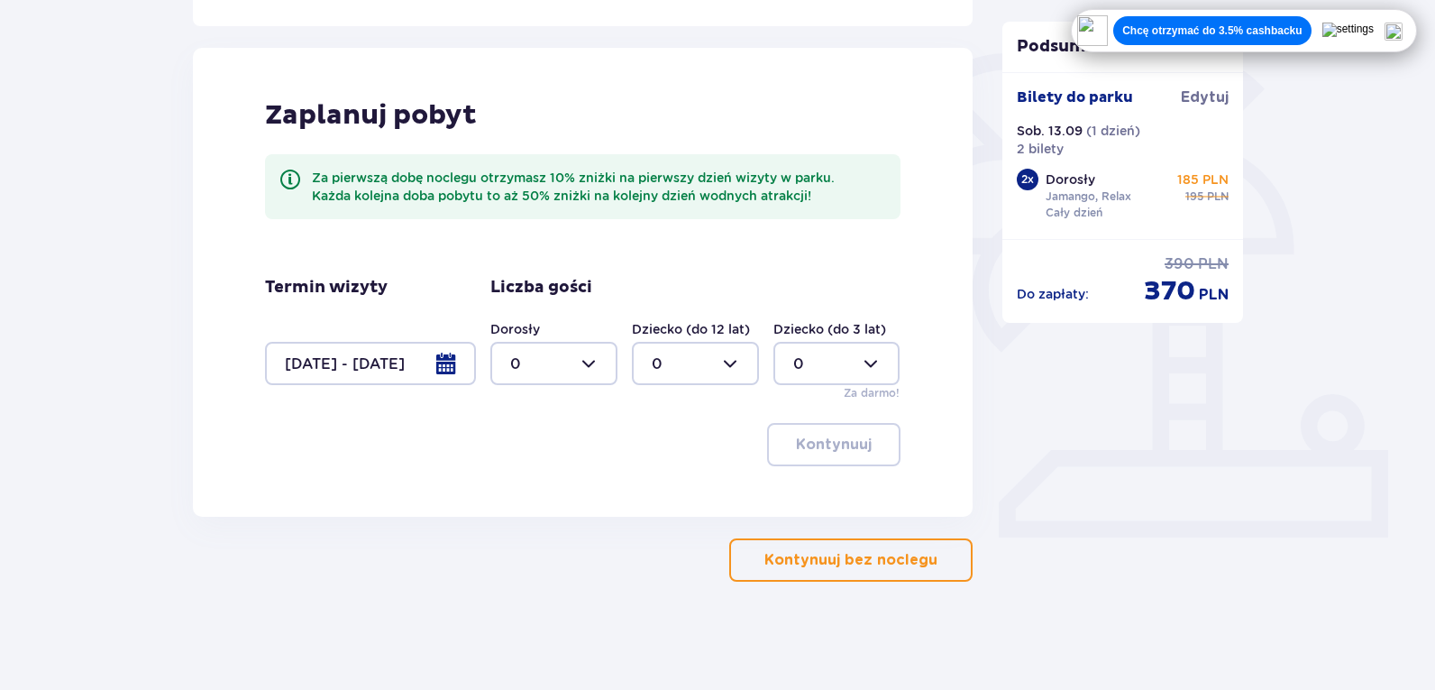
click at [579, 364] on div at bounding box center [553, 363] width 127 height 43
click at [551, 490] on div "2" at bounding box center [553, 494] width 87 height 20
type input "2"
click at [866, 459] on button "Kontynuuj" at bounding box center [833, 444] width 133 height 43
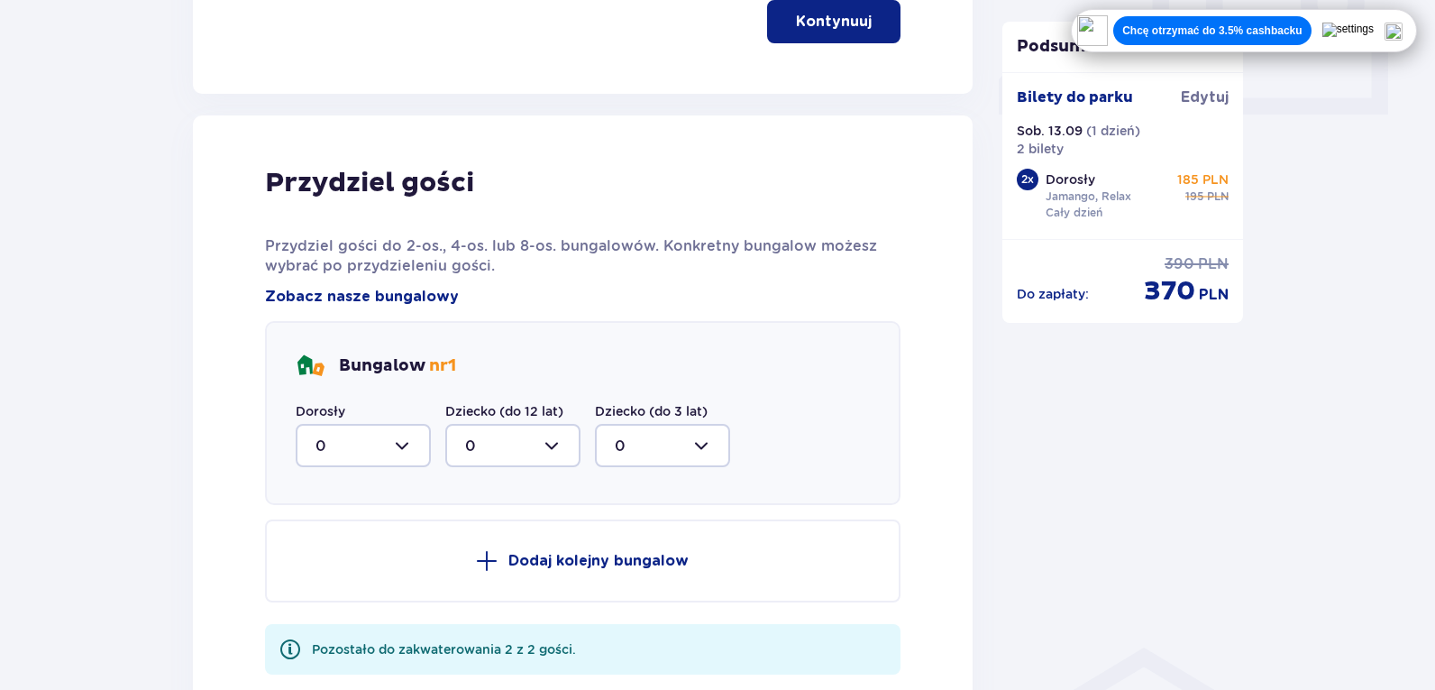
scroll to position [911, 0]
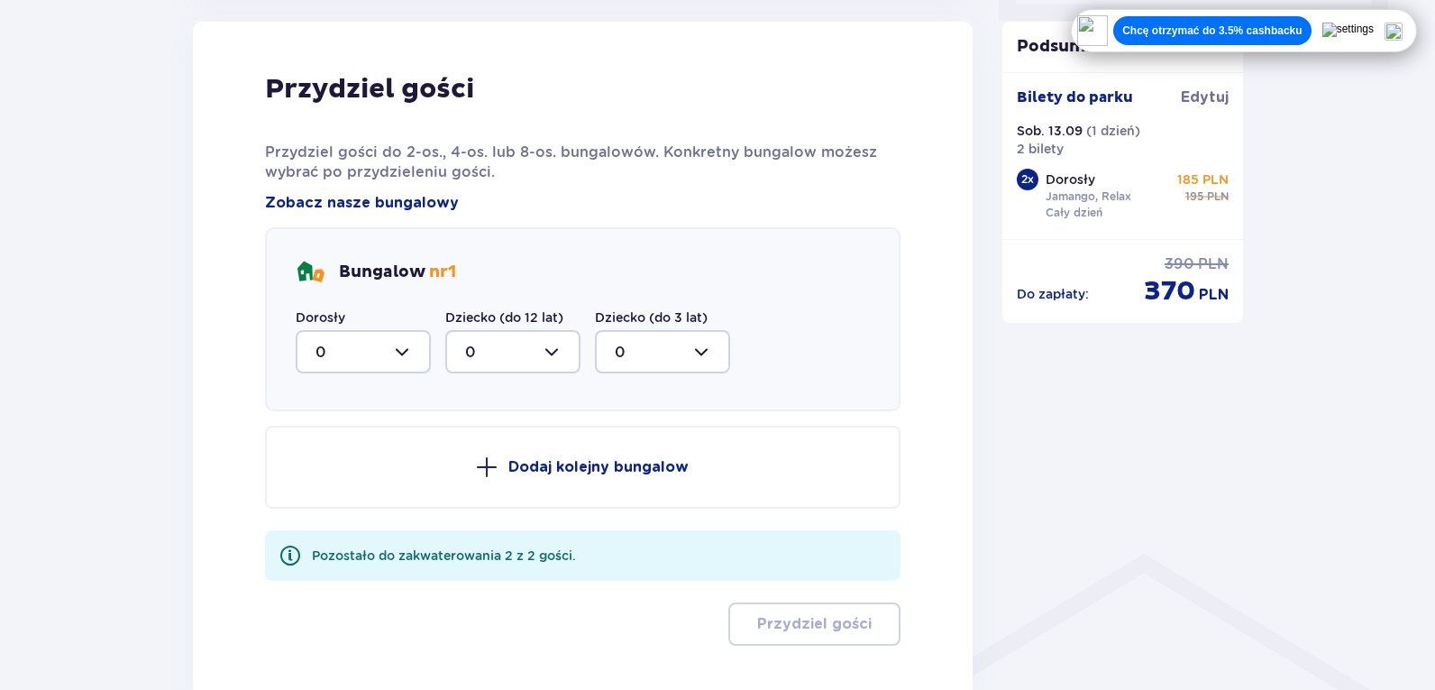
click at [395, 355] on div at bounding box center [363, 351] width 135 height 43
click at [346, 481] on div "2" at bounding box center [364, 482] width 96 height 20
type input "2"
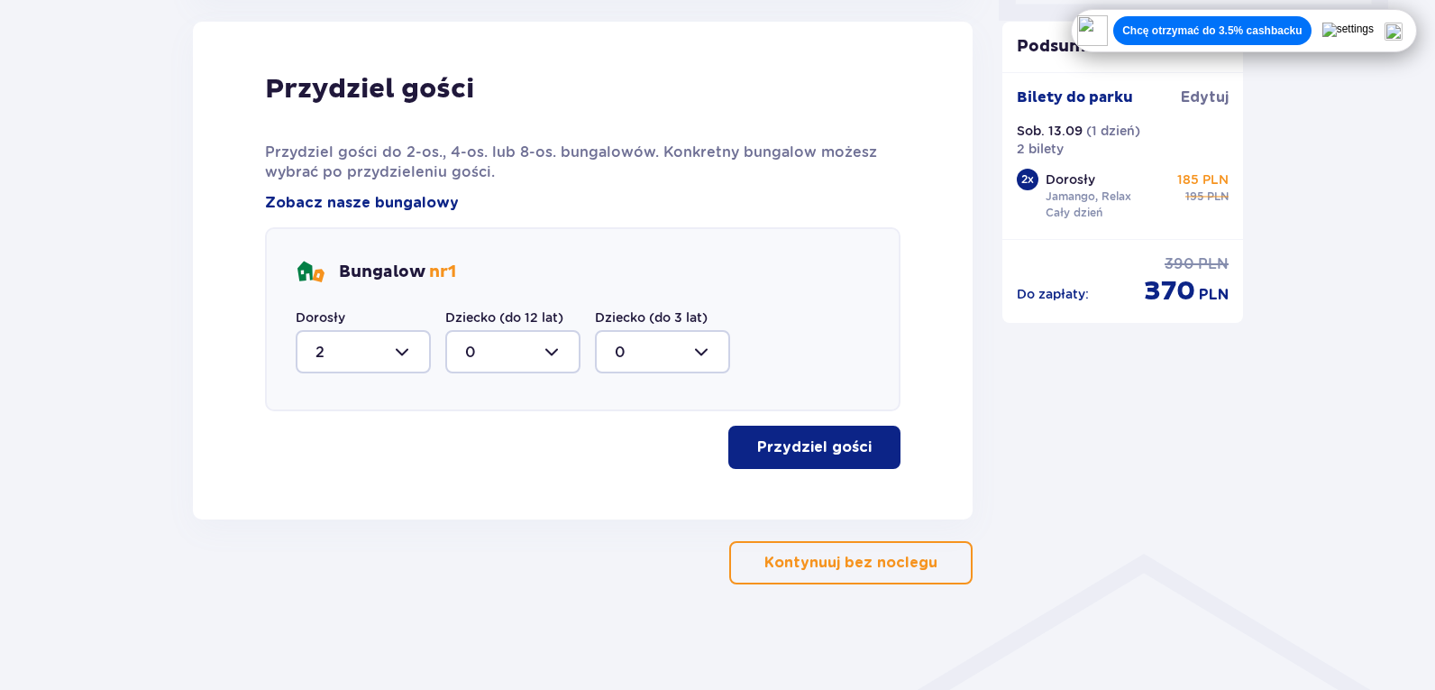
click at [856, 462] on button "Przydziel gości" at bounding box center [814, 447] width 172 height 43
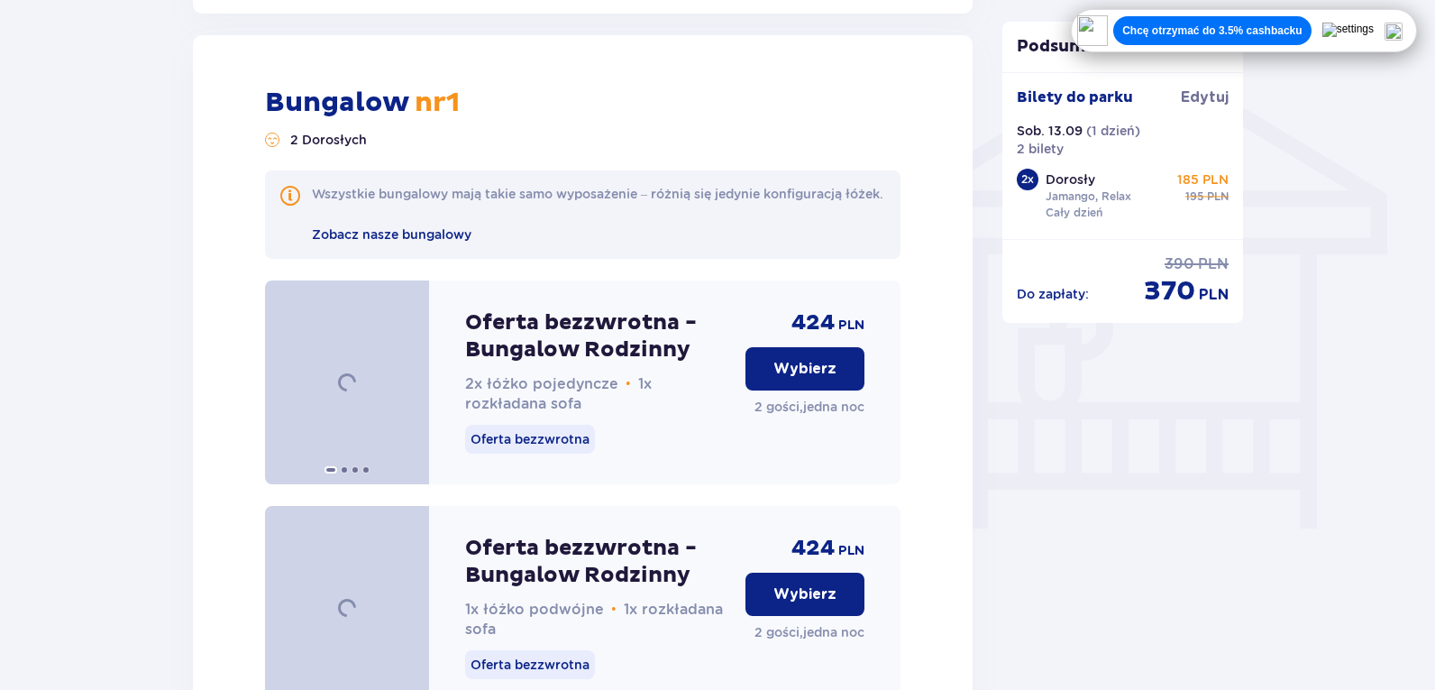
scroll to position [1430, 0]
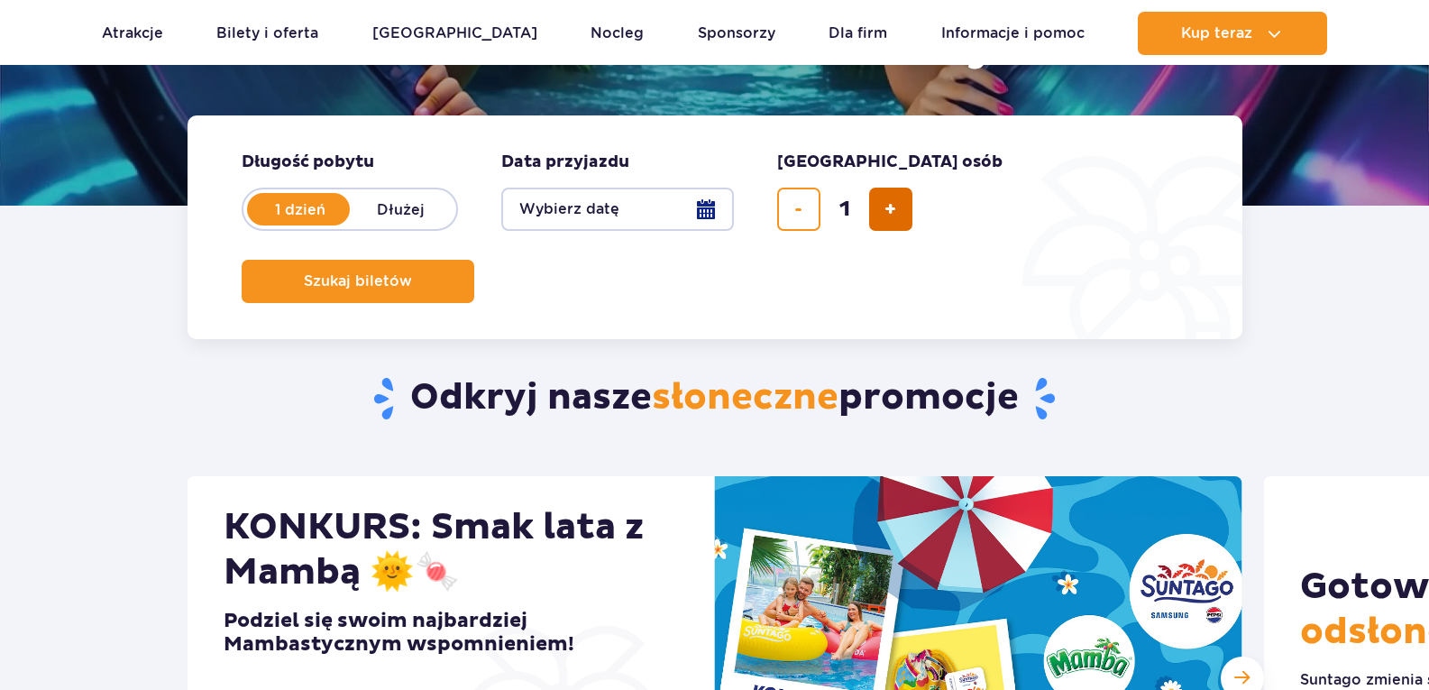
click at [891, 209] on span "dodaj bilet" at bounding box center [890, 209] width 12 height 0
type input "2"
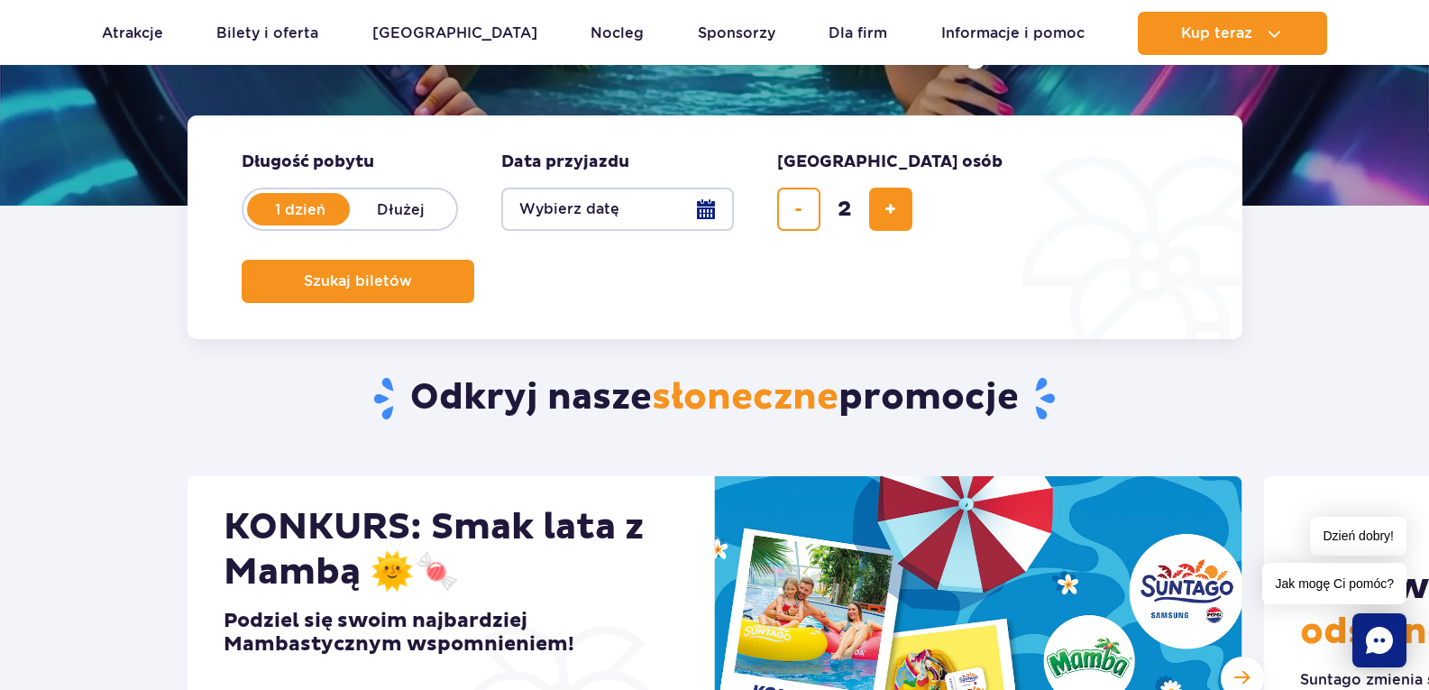
click at [718, 197] on button "Wybierz datę" at bounding box center [617, 209] width 233 height 43
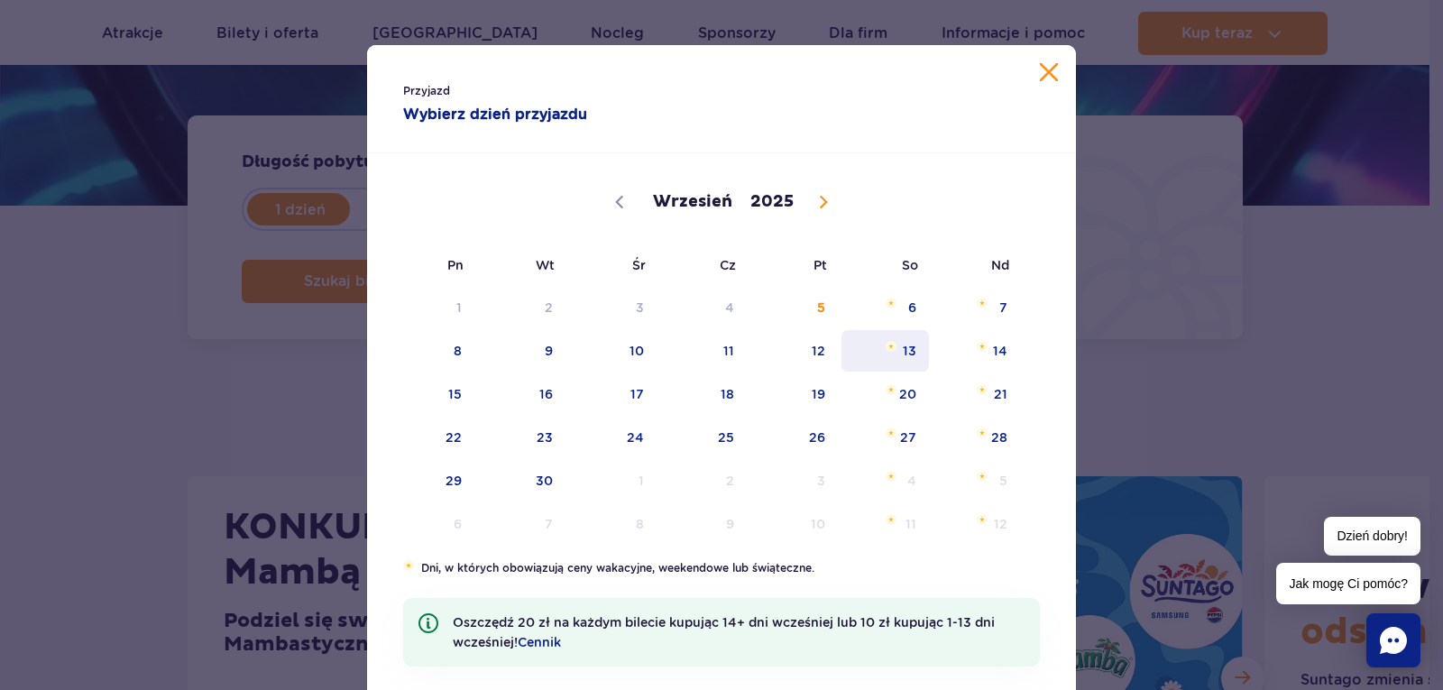
click at [895, 362] on span "13" at bounding box center [884, 350] width 91 height 41
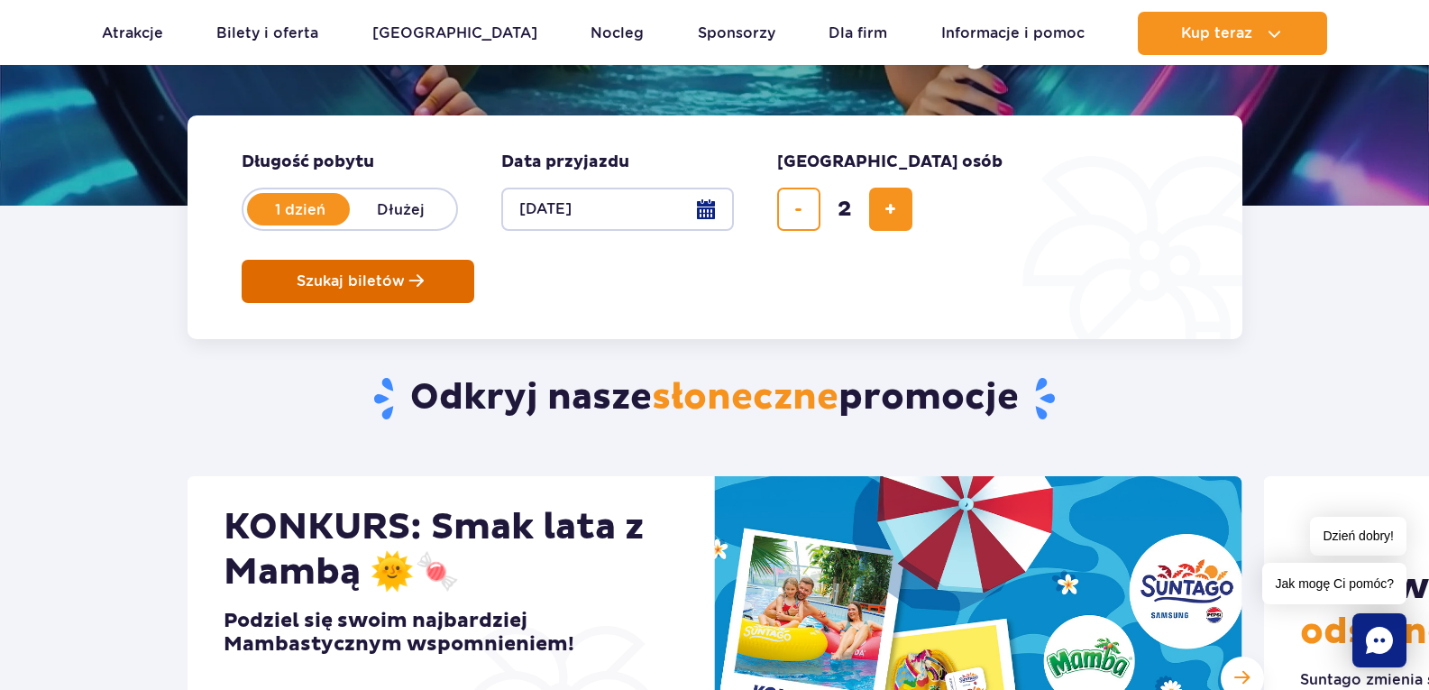
click at [405, 273] on span "Szukaj biletów" at bounding box center [351, 281] width 108 height 16
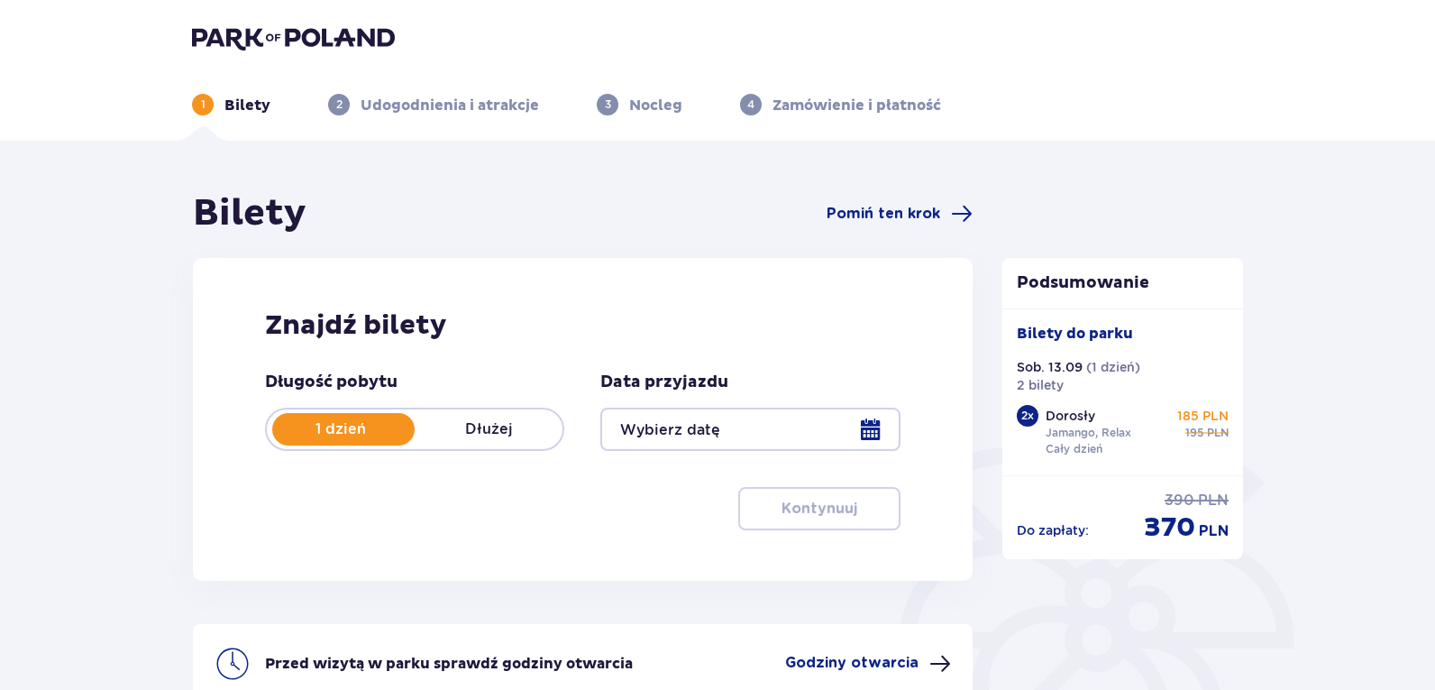
type input "[DATE]"
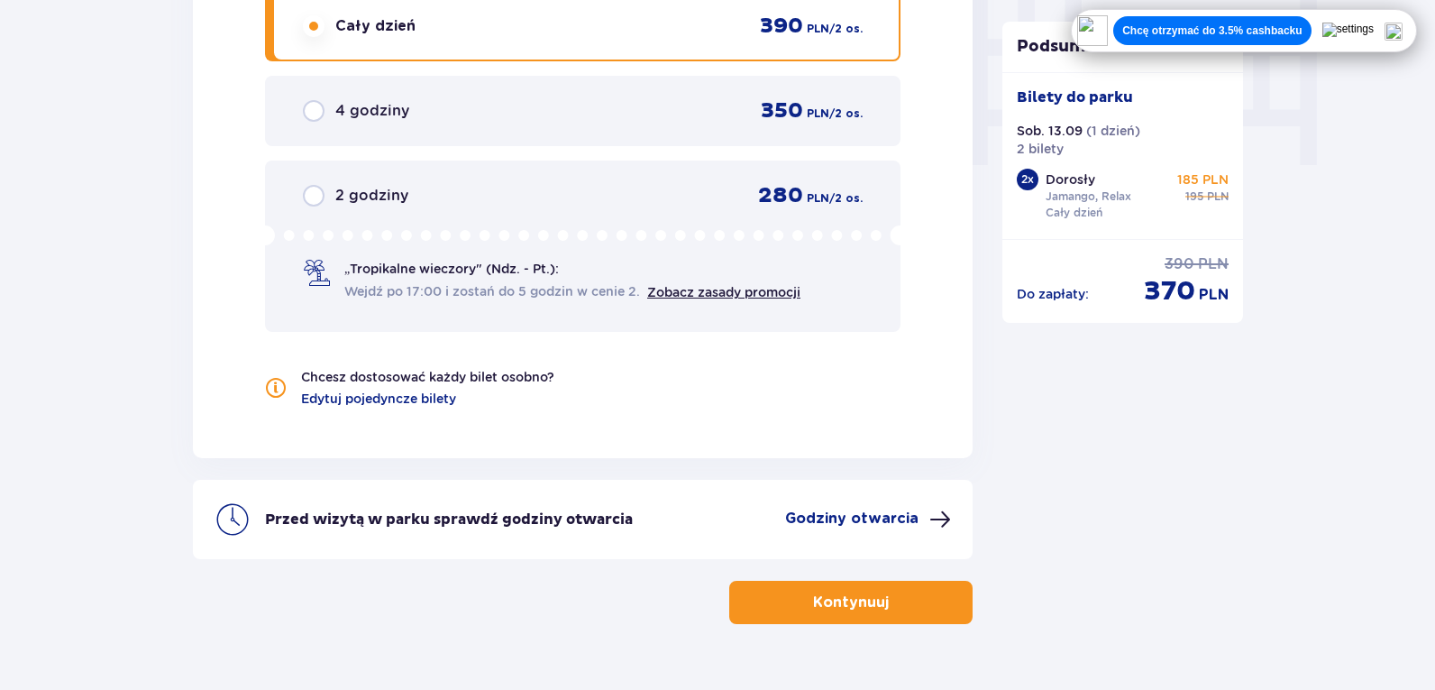
scroll to position [1822, 0]
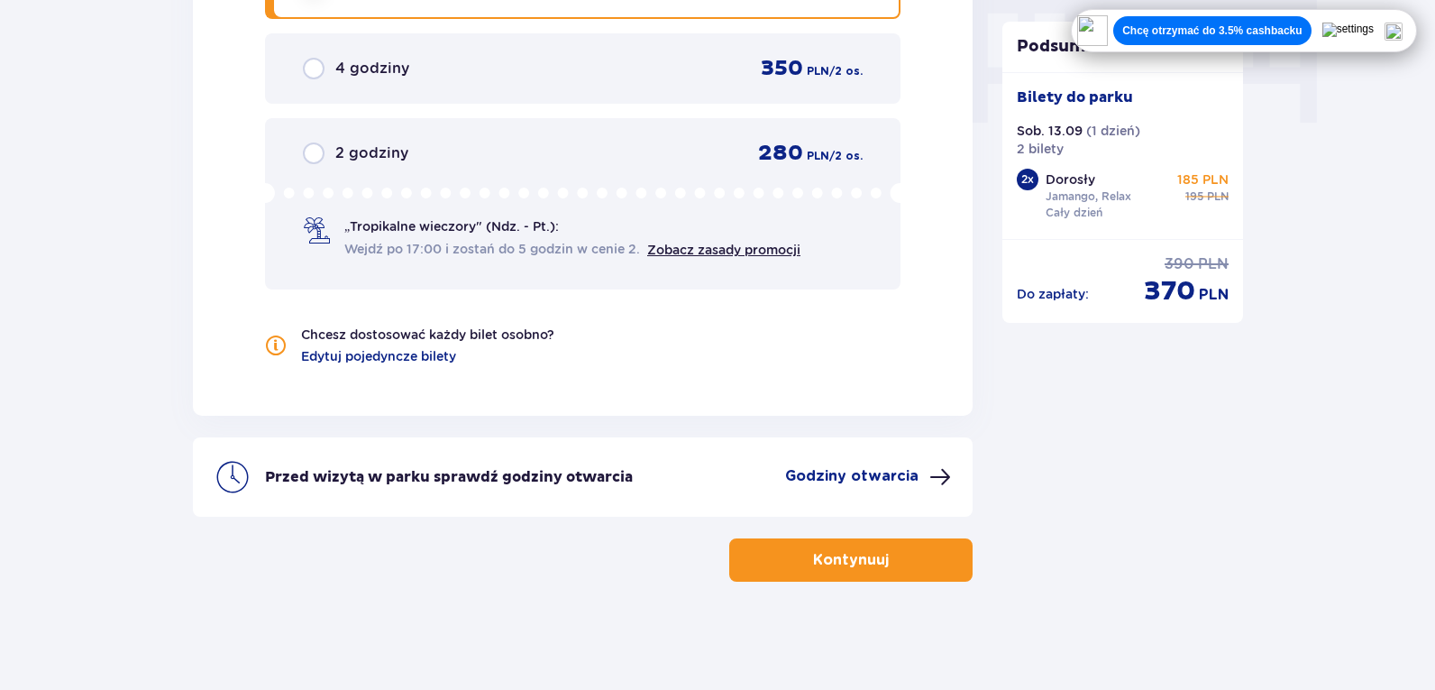
click at [813, 562] on p "Kontynuuj" at bounding box center [851, 560] width 76 height 20
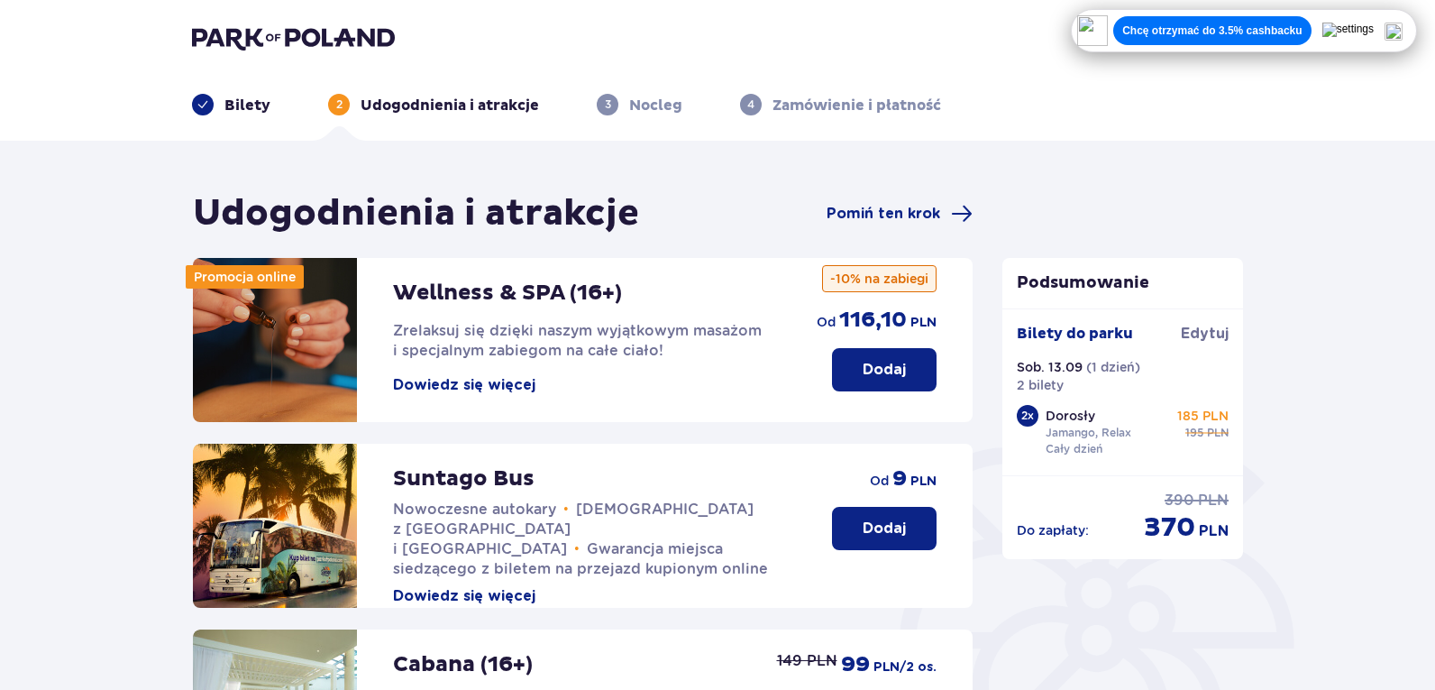
scroll to position [533, 0]
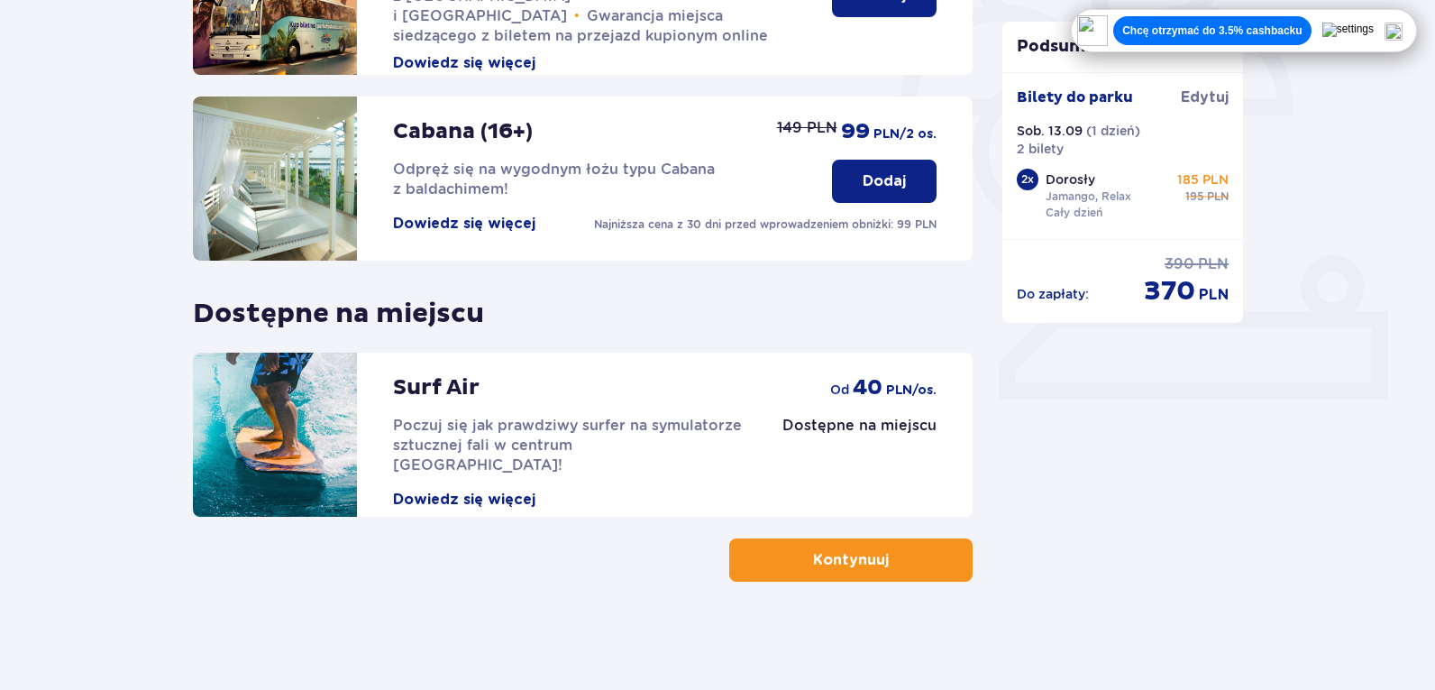
click at [823, 557] on p "Kontynuuj" at bounding box center [851, 560] width 76 height 20
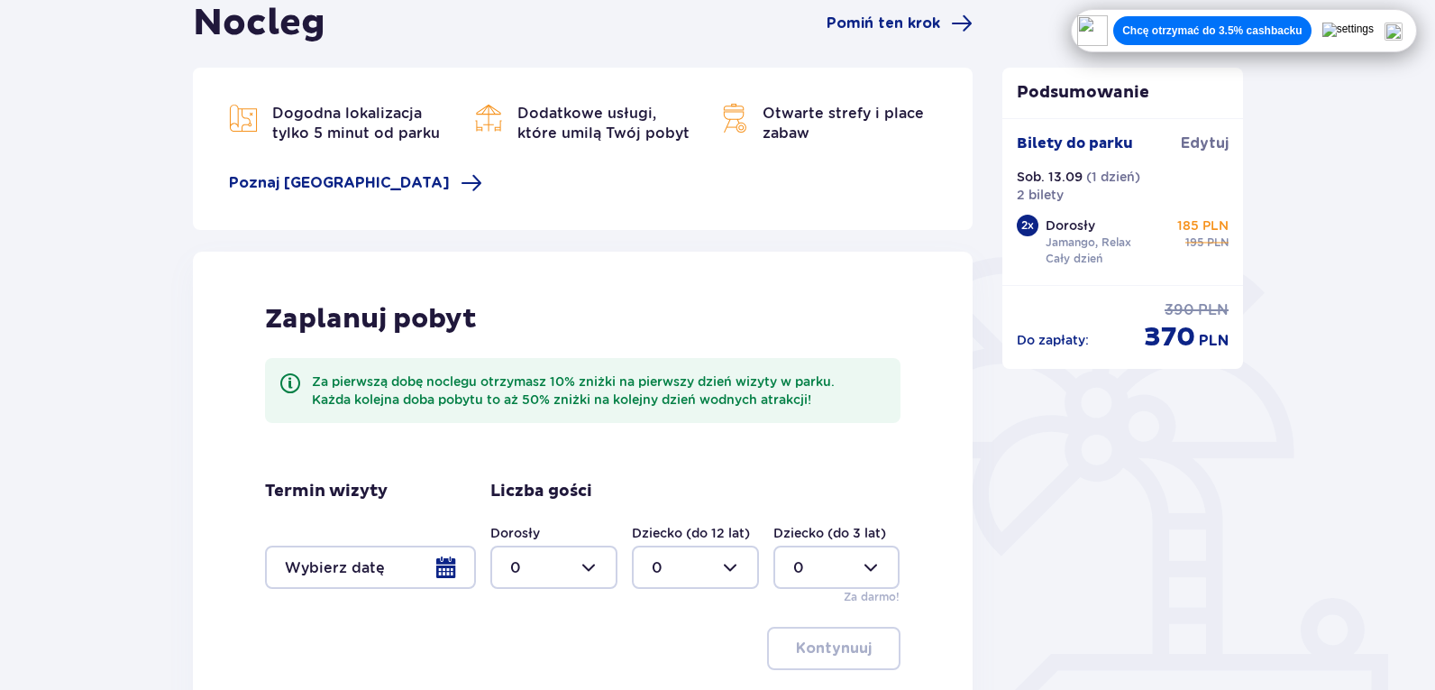
scroll to position [394, 0]
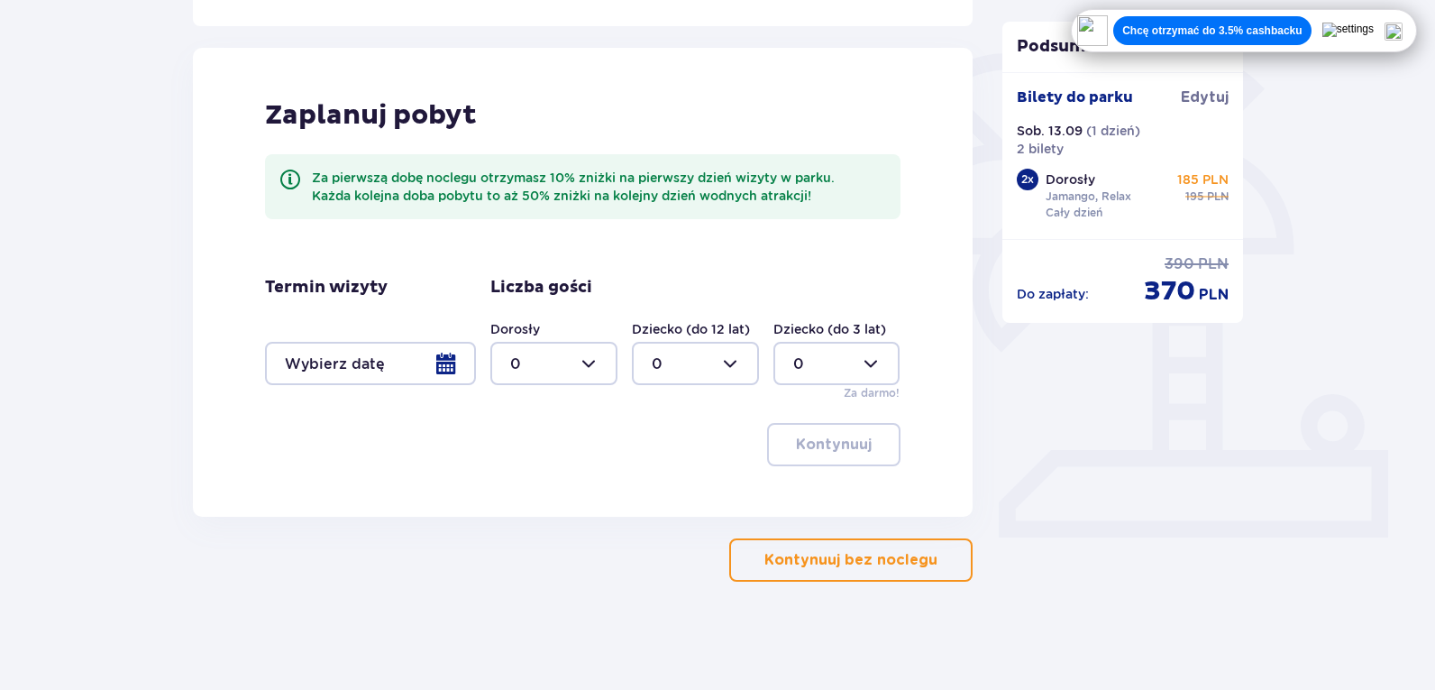
click at [449, 363] on div at bounding box center [370, 363] width 211 height 43
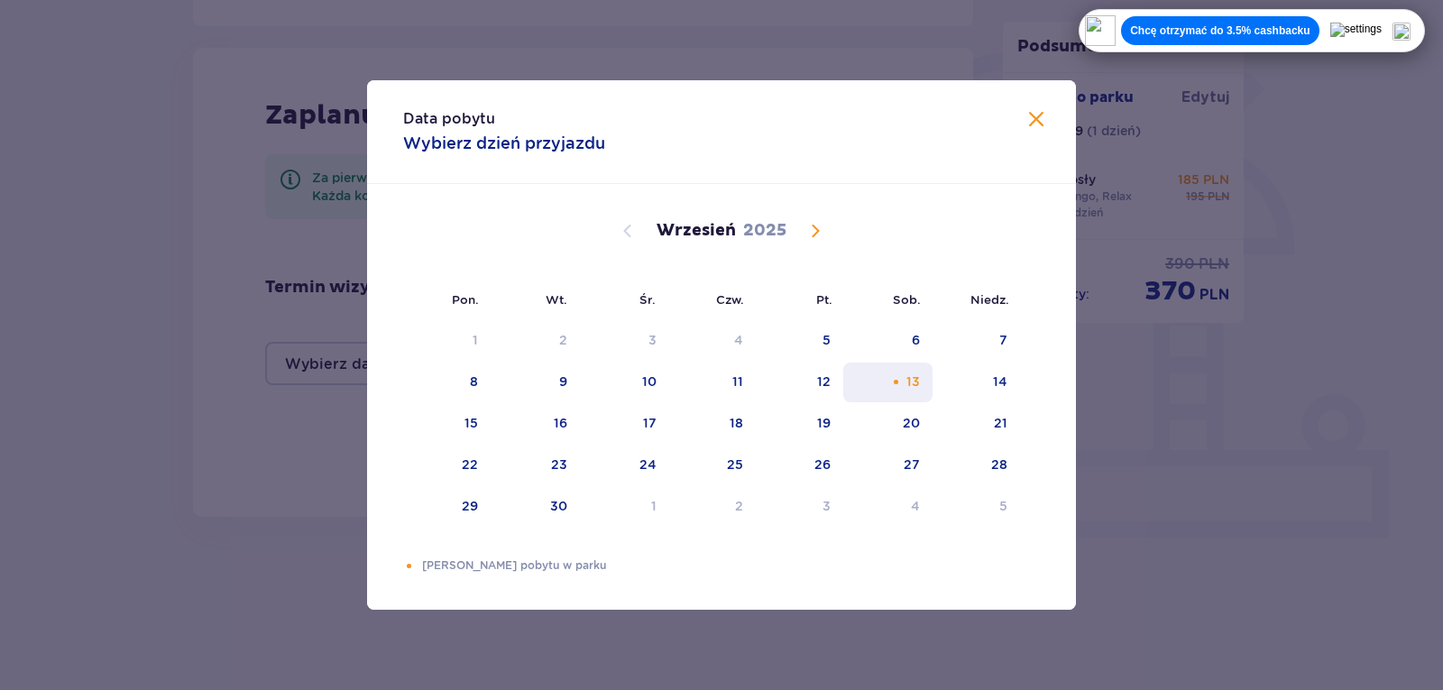
click at [921, 380] on div "13" at bounding box center [887, 382] width 89 height 40
click at [997, 377] on div "14" at bounding box center [1000, 381] width 14 height 18
type input "13.09.25 - 14.09.25"
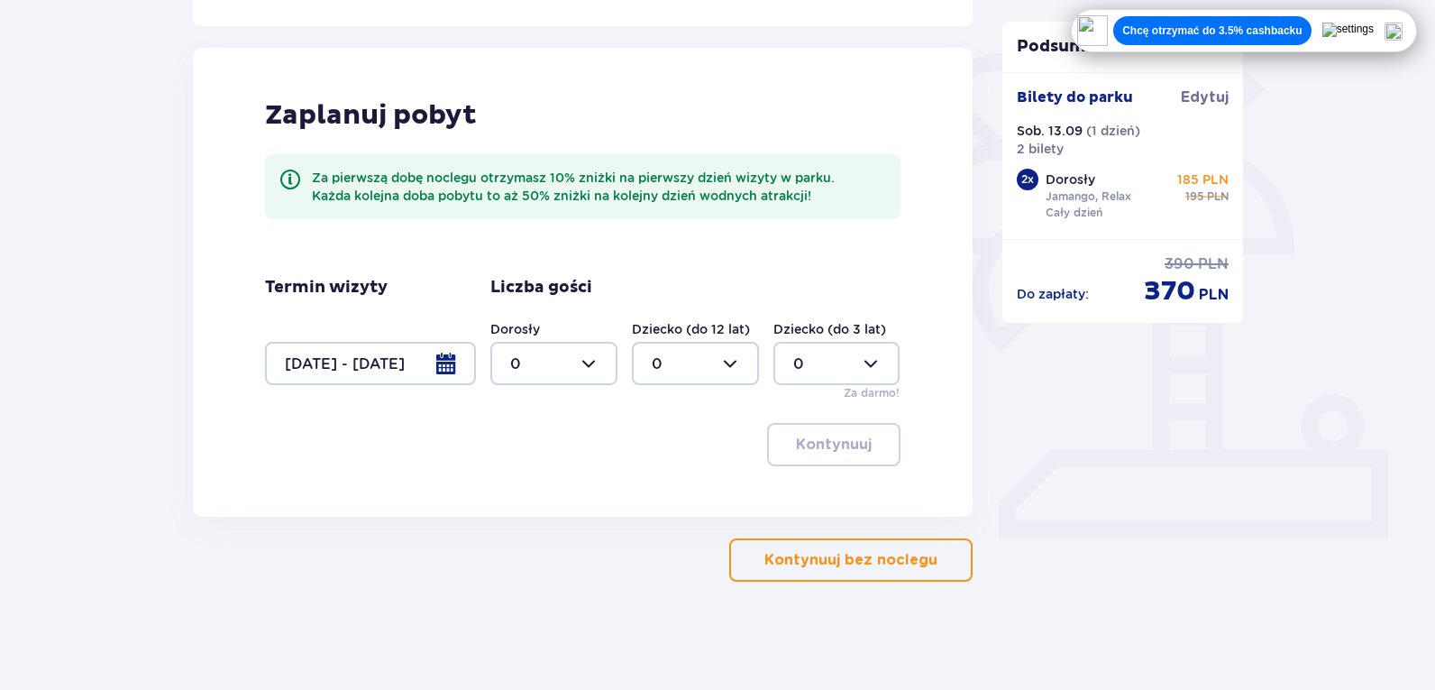
click at [1041, 124] on p "Sob. 13.09" at bounding box center [1050, 131] width 66 height 18
click at [626, 353] on div "Dorosły 0 Dziecko (do 12 lat) 0 Dziecko (do 3 lat) 0 Za darmo!" at bounding box center [695, 360] width 410 height 81
click at [557, 363] on div at bounding box center [553, 363] width 127 height 43
click at [508, 491] on span "2" at bounding box center [554, 494] width 124 height 38
type input "2"
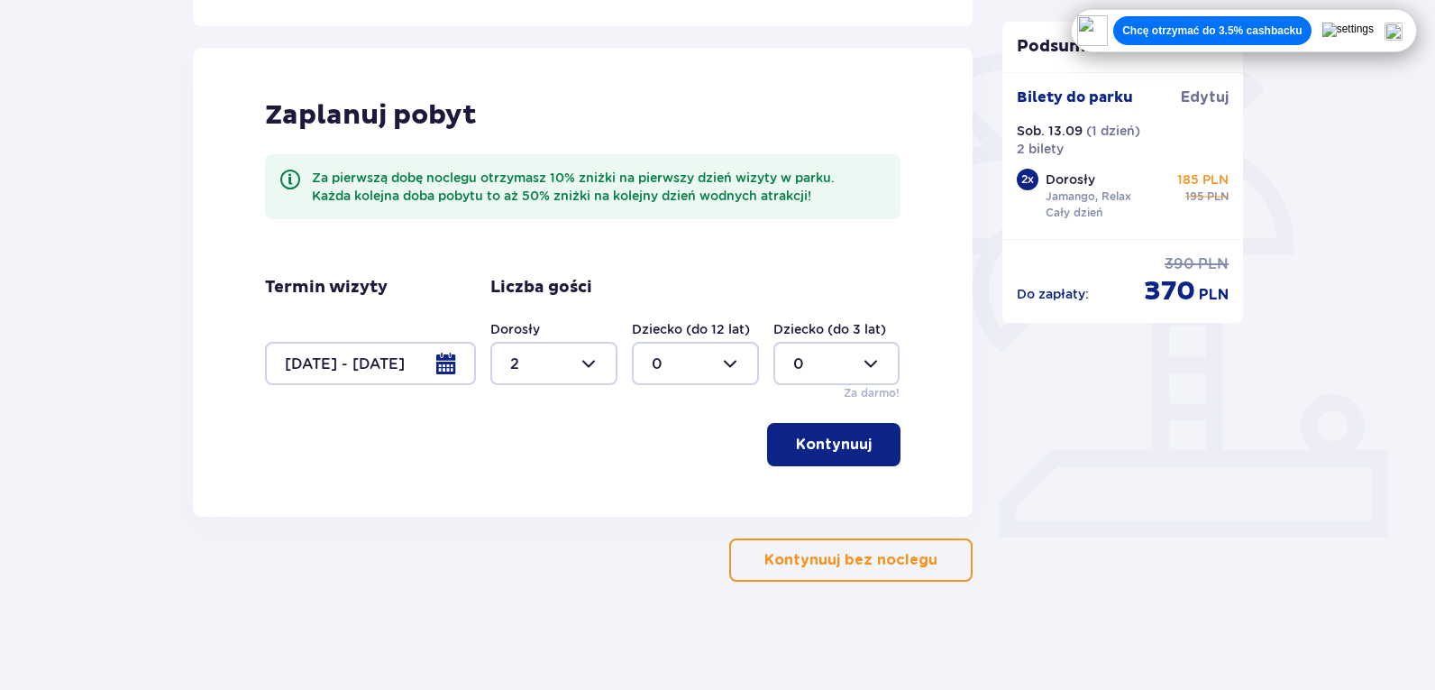
click at [846, 435] on p "Kontynuuj" at bounding box center [834, 445] width 76 height 20
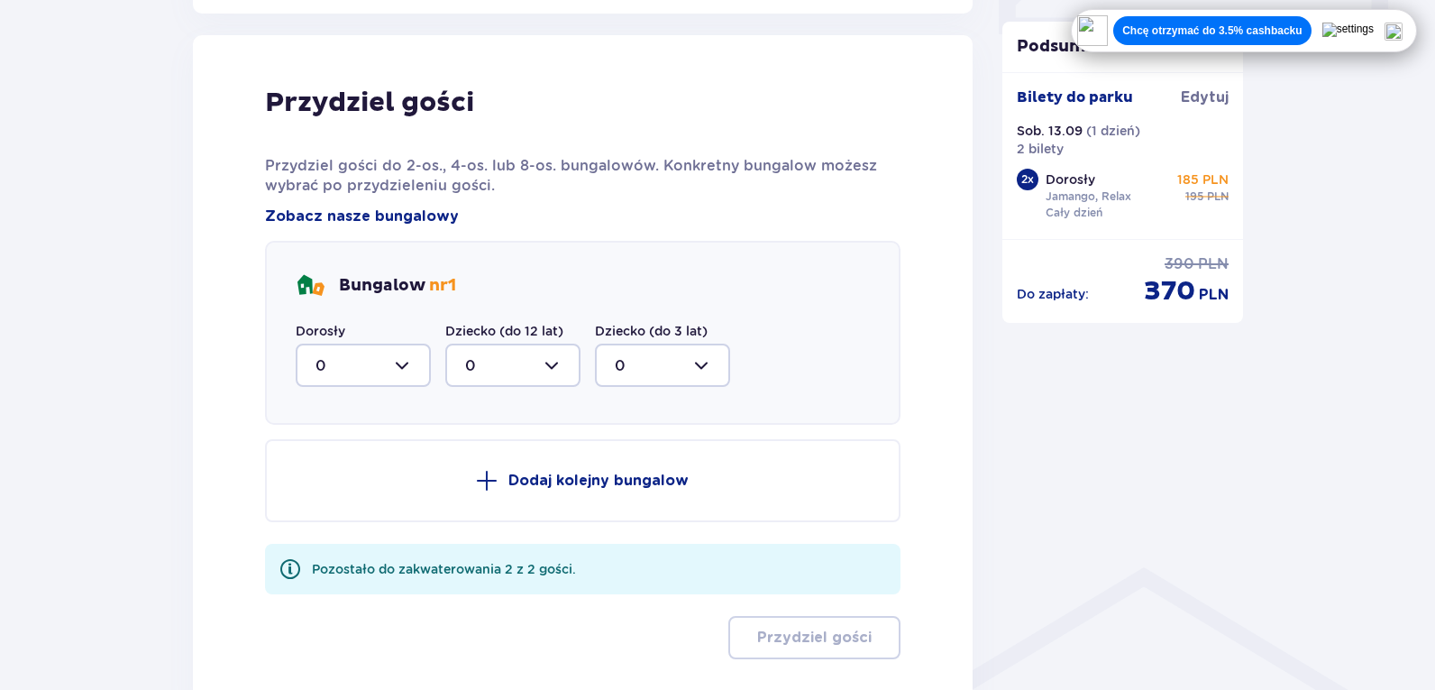
scroll to position [911, 0]
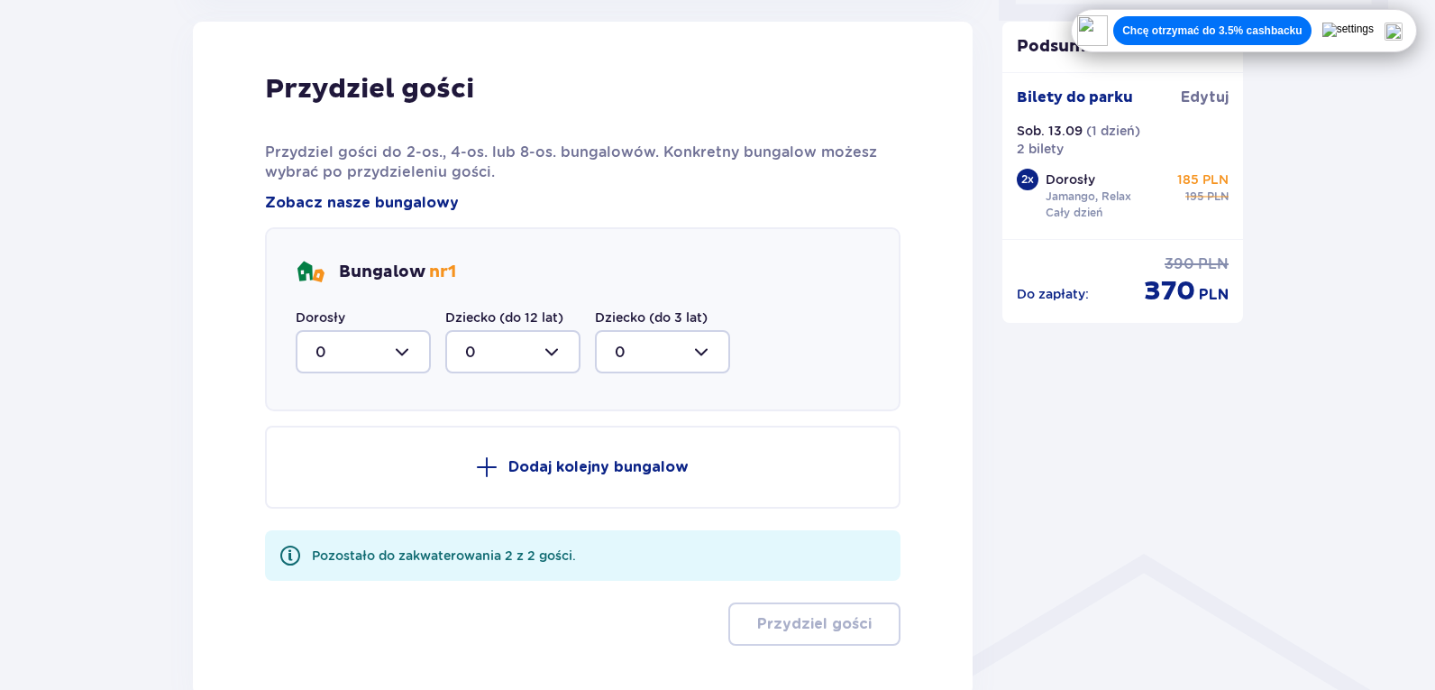
click at [388, 347] on div at bounding box center [363, 351] width 135 height 43
click at [375, 461] on span "1" at bounding box center [364, 445] width 132 height 38
click at [391, 354] on div at bounding box center [363, 351] width 135 height 43
click at [353, 483] on div "2" at bounding box center [364, 482] width 96 height 20
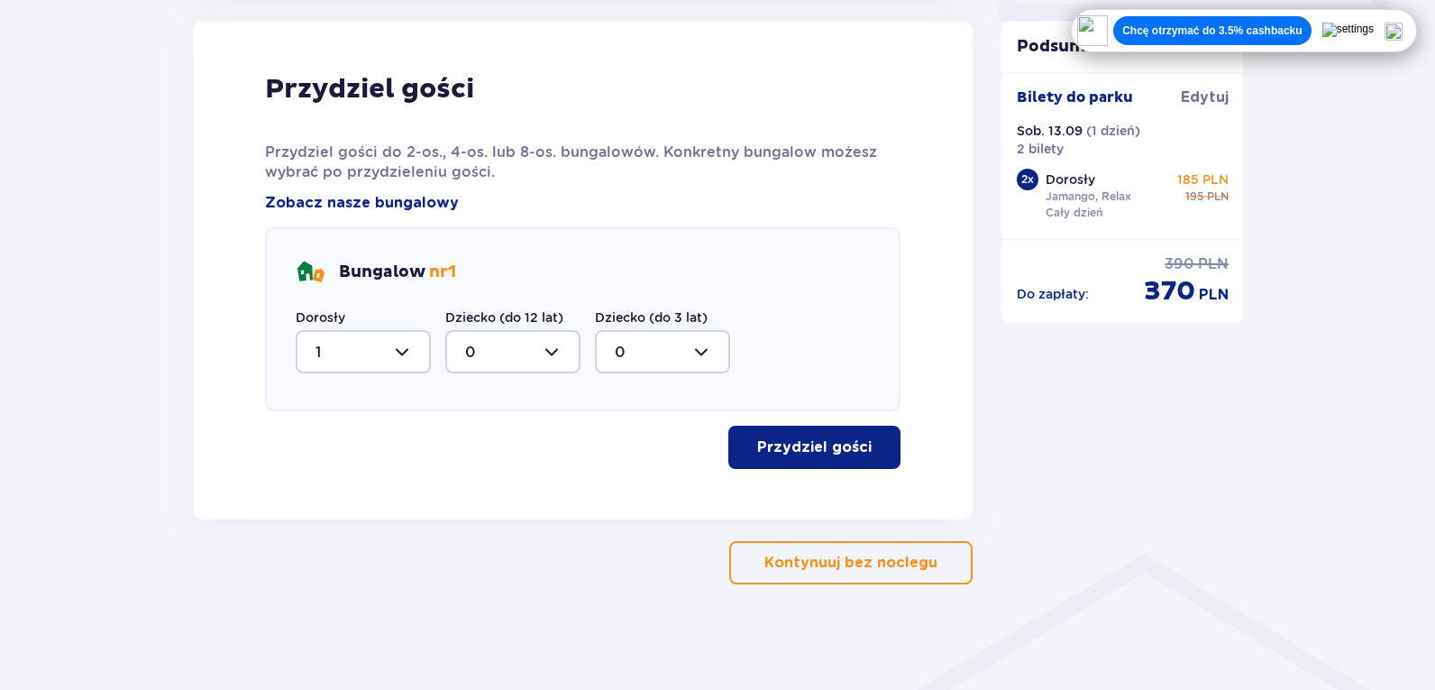
type input "2"
click at [849, 454] on p "Przydziel gości" at bounding box center [814, 447] width 115 height 20
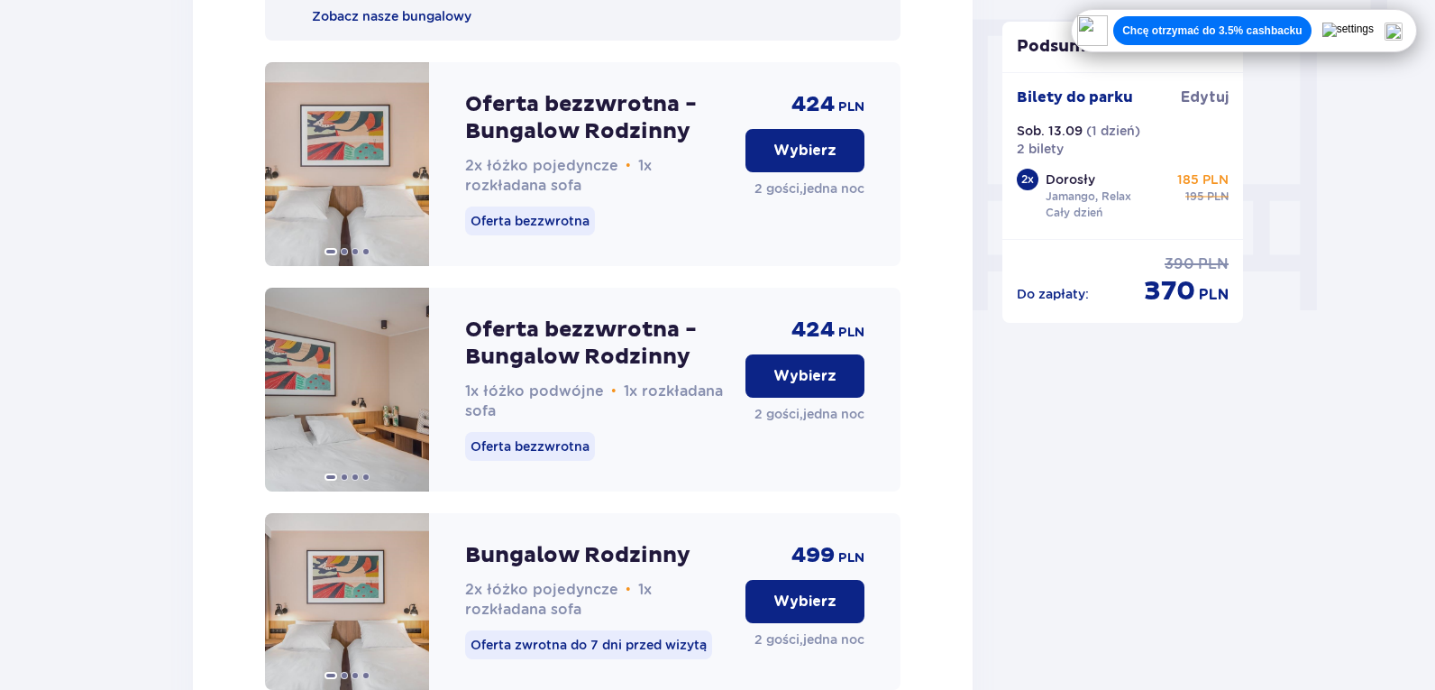
scroll to position [1791, 0]
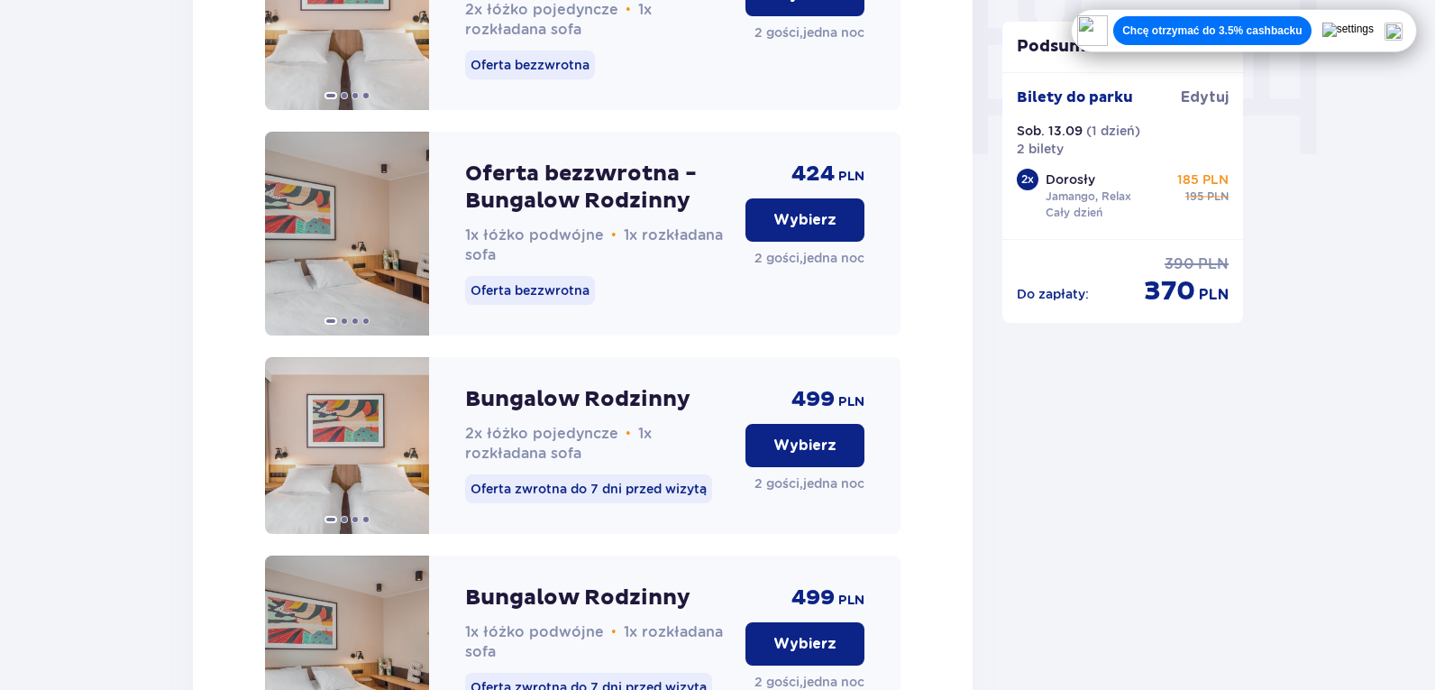
click at [1400, 34] on img at bounding box center [1394, 32] width 18 height 18
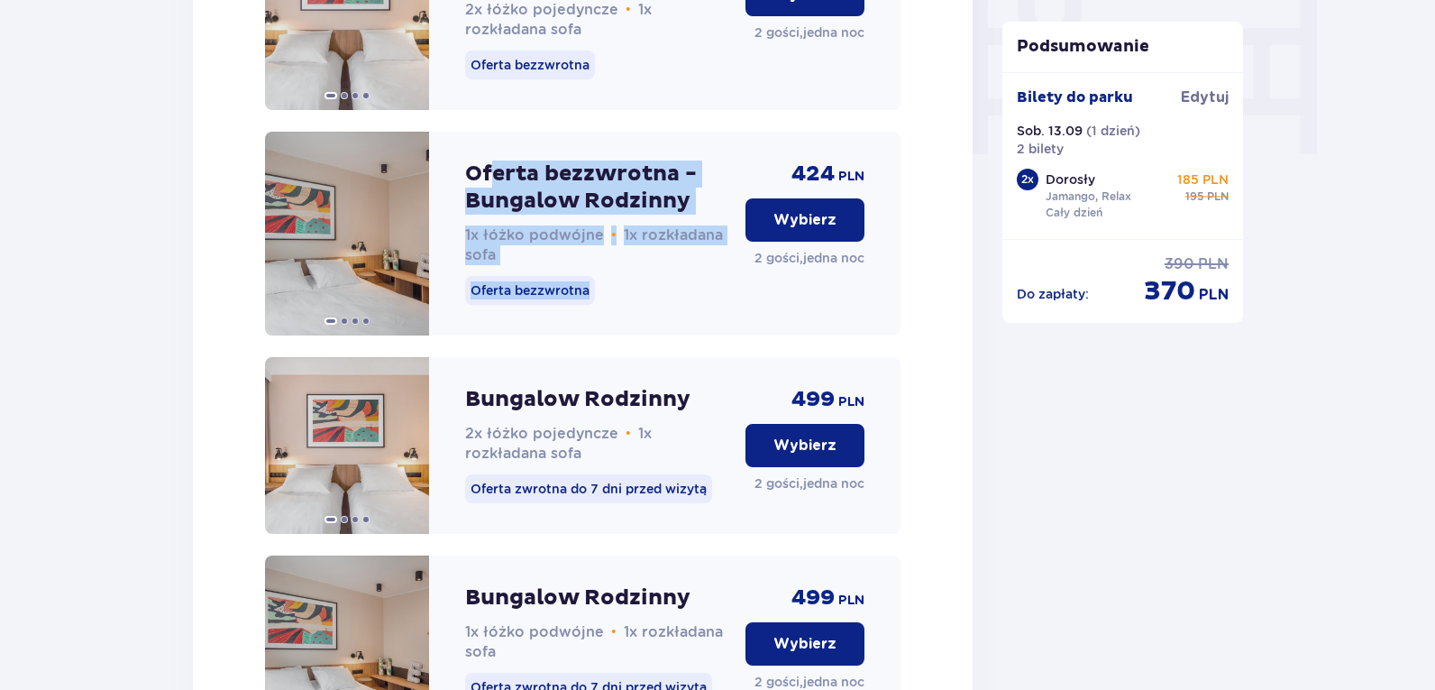
drag, startPoint x: 490, startPoint y: 183, endPoint x: 607, endPoint y: 334, distance: 191.5
click at [607, 335] on div "Oferta bezzwrotna - Bungalow Rodzinny 1x łóżko podwójne • 1x rozkładana sofa Of…" at bounding box center [598, 234] width 266 height 204
click at [632, 296] on div "Oferta bezzwrotna - Bungalow Rodzinny 1x łóżko podwójne • 1x rozkładana sofa Of…" at bounding box center [598, 234] width 266 height 204
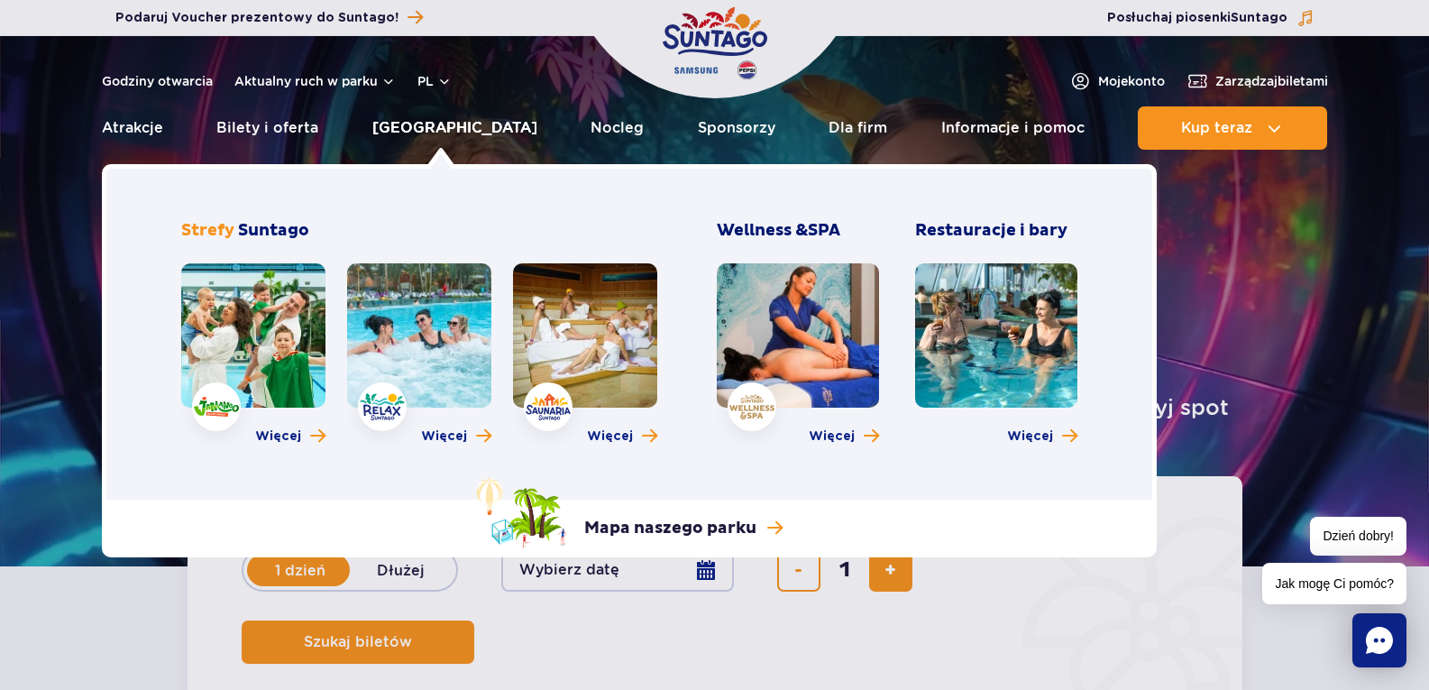
click at [412, 126] on link "[GEOGRAPHIC_DATA]" at bounding box center [454, 127] width 165 height 43
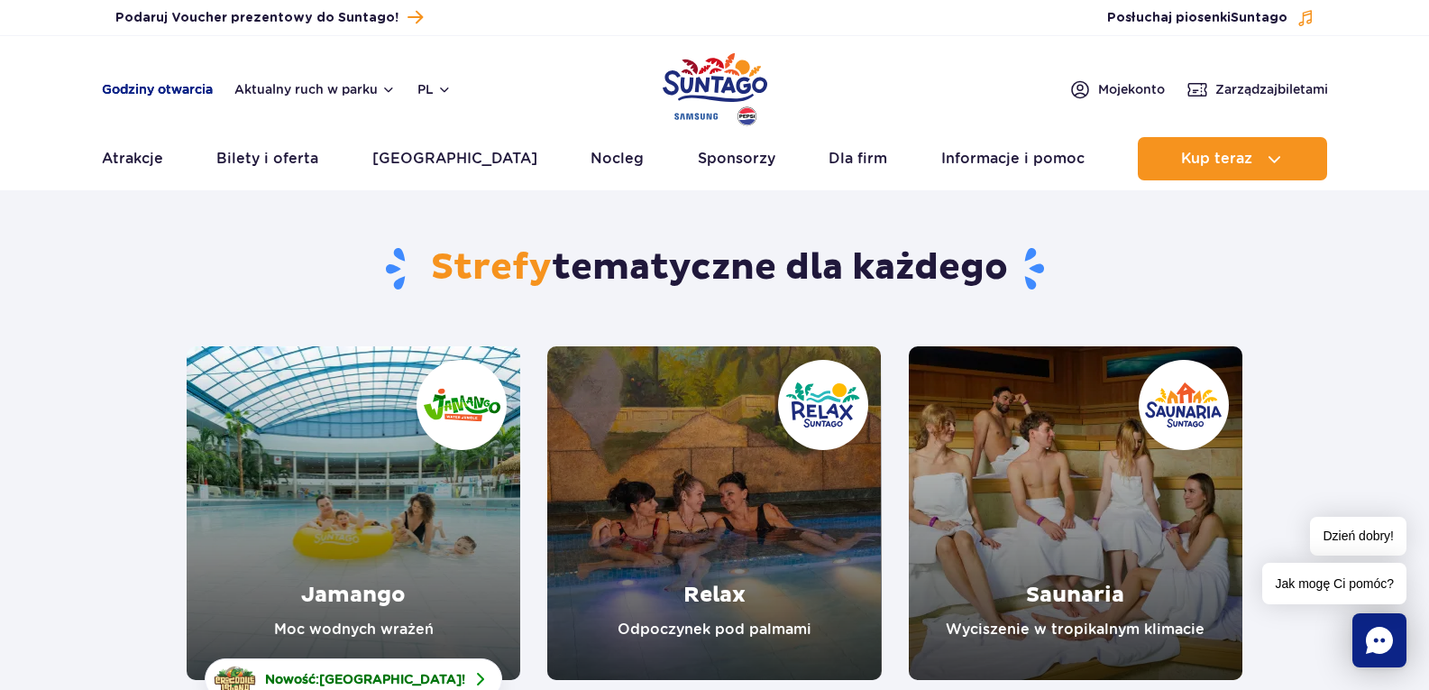
click at [179, 88] on link "Godziny otwarcia" at bounding box center [157, 89] width 111 height 18
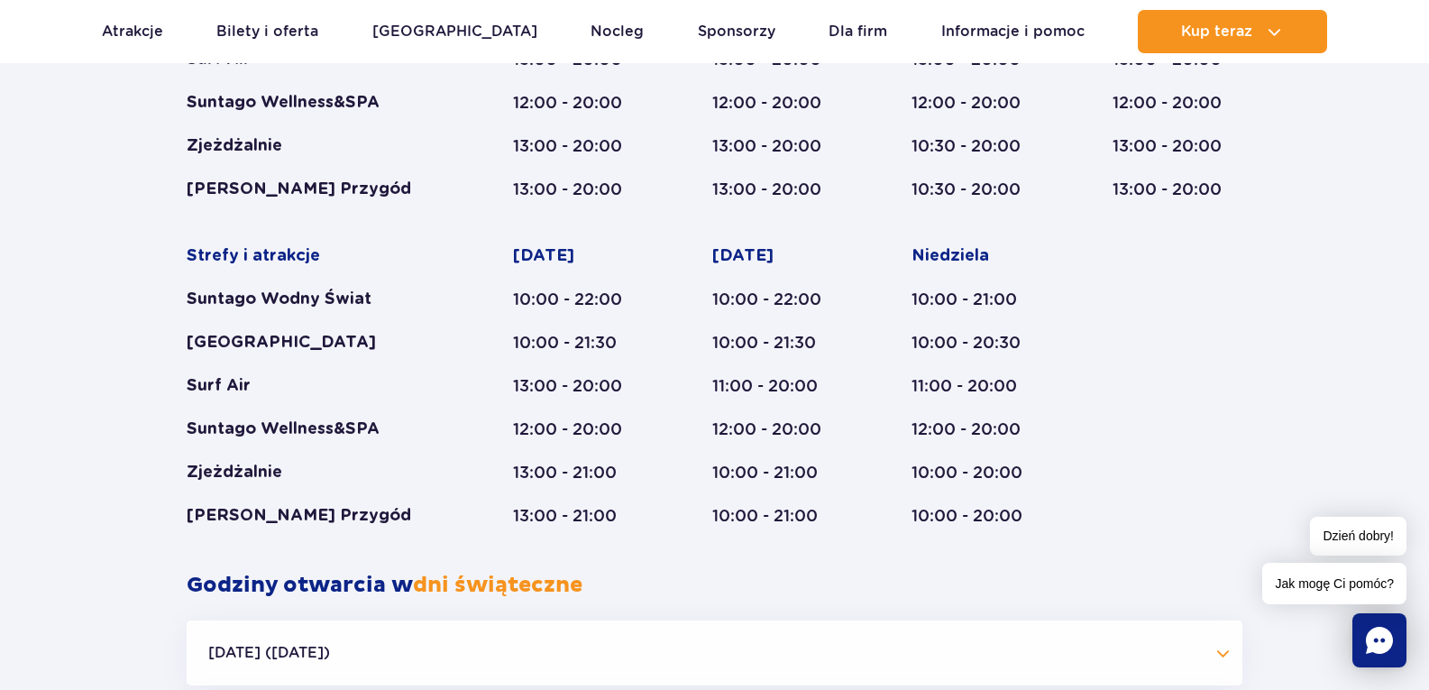
scroll to position [1106, 0]
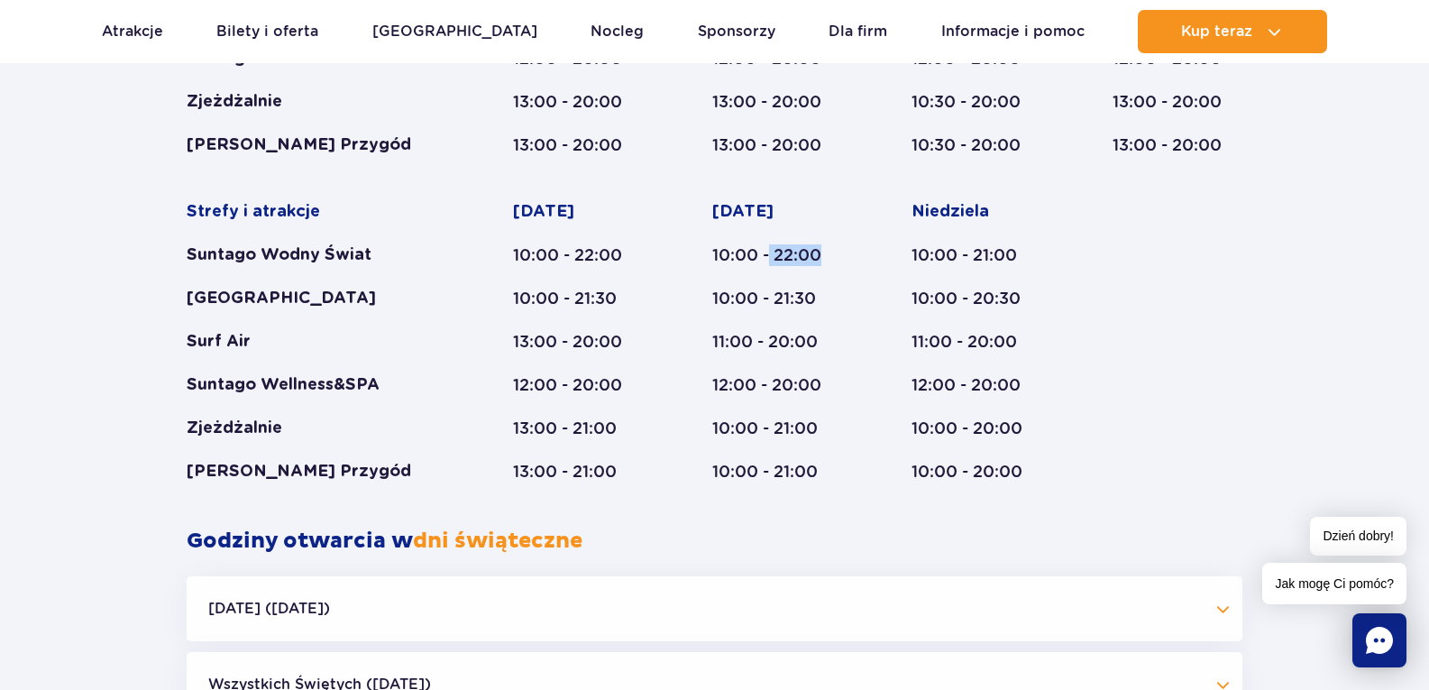
drag, startPoint x: 771, startPoint y: 253, endPoint x: 838, endPoint y: 255, distance: 66.7
click at [838, 255] on div "10:00 - 22:00" at bounding box center [777, 255] width 130 height 22
click at [831, 307] on div "10:00 - 21:30" at bounding box center [777, 299] width 130 height 22
drag, startPoint x: 768, startPoint y: 419, endPoint x: 857, endPoint y: 435, distance: 90.6
click at [857, 435] on div "Strefy i atrakcje Suntago Wodny Świat Crocodile Island Surf Air Suntago Wellnes…" at bounding box center [715, 179] width 1056 height 608
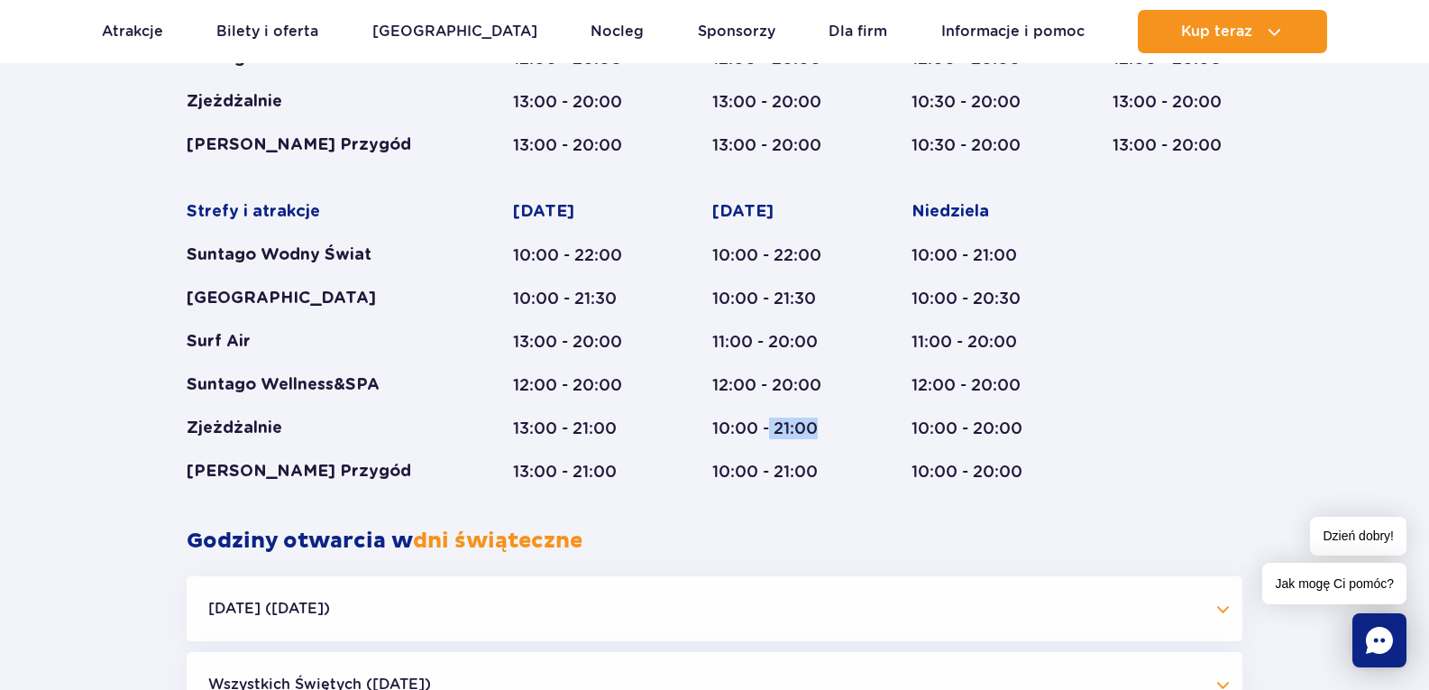
click at [866, 448] on div "Strefy i atrakcje Suntago Wodny Świat Crocodile Island Surf Air Suntago Wellnes…" at bounding box center [715, 179] width 1056 height 608
